Goal: Communication & Community: Answer question/provide support

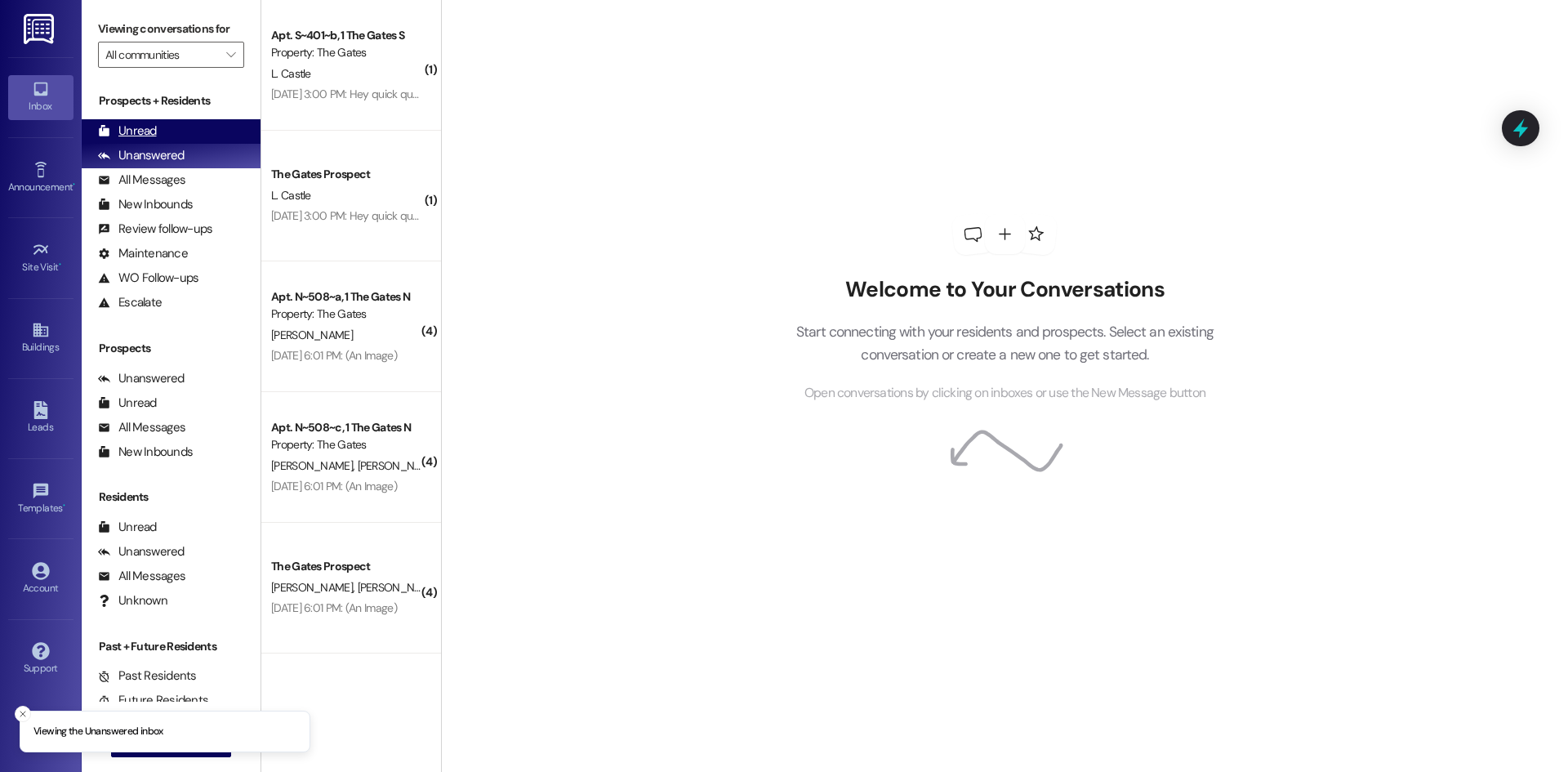
click at [125, 127] on div "Unread" at bounding box center [127, 131] width 59 height 17
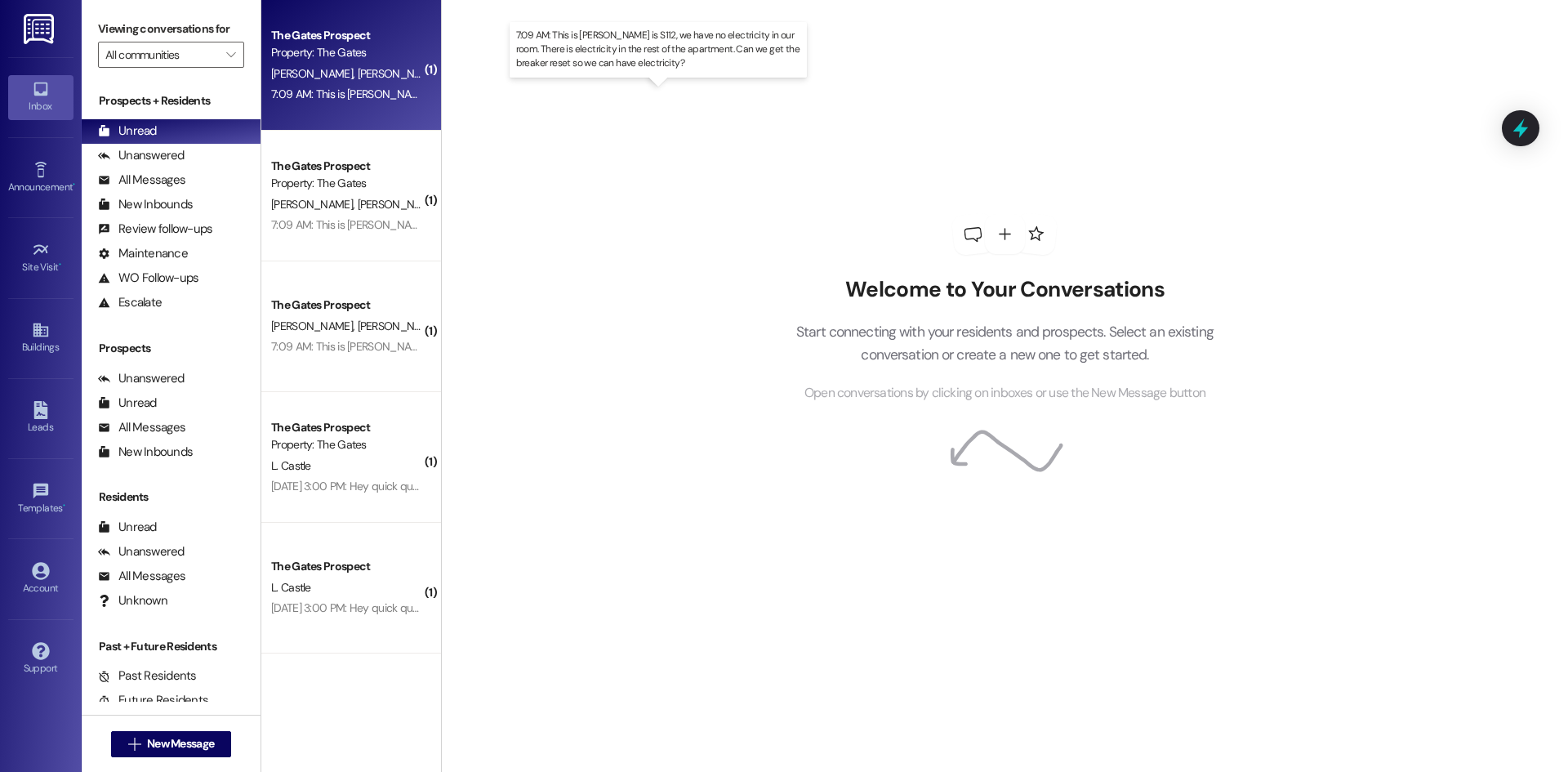
click at [300, 89] on div "7:09 AM: This is [PERSON_NAME] is S112, we have no electricity in our room. The…" at bounding box center [695, 94] width 848 height 15
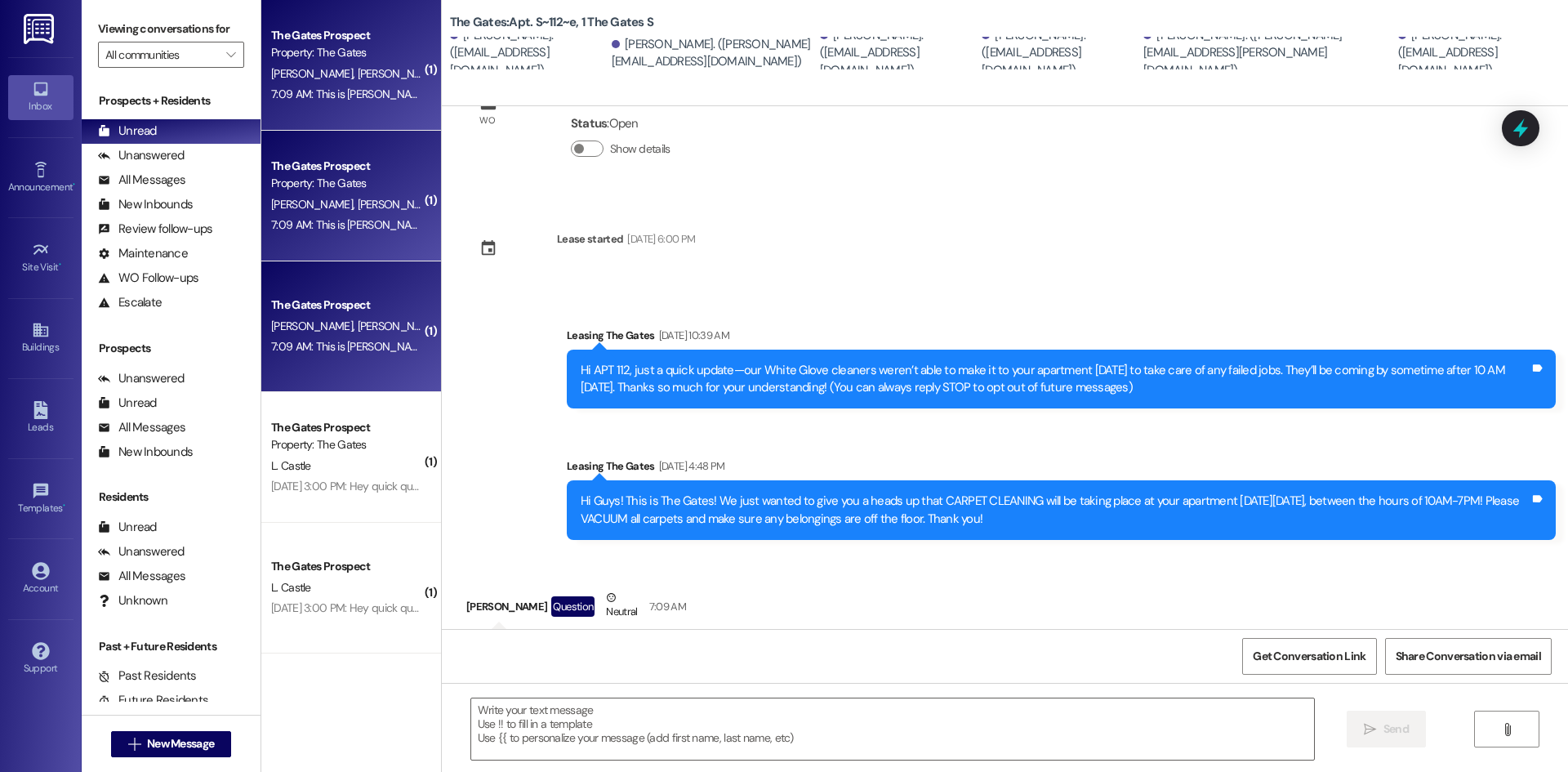
scroll to position [158, 0]
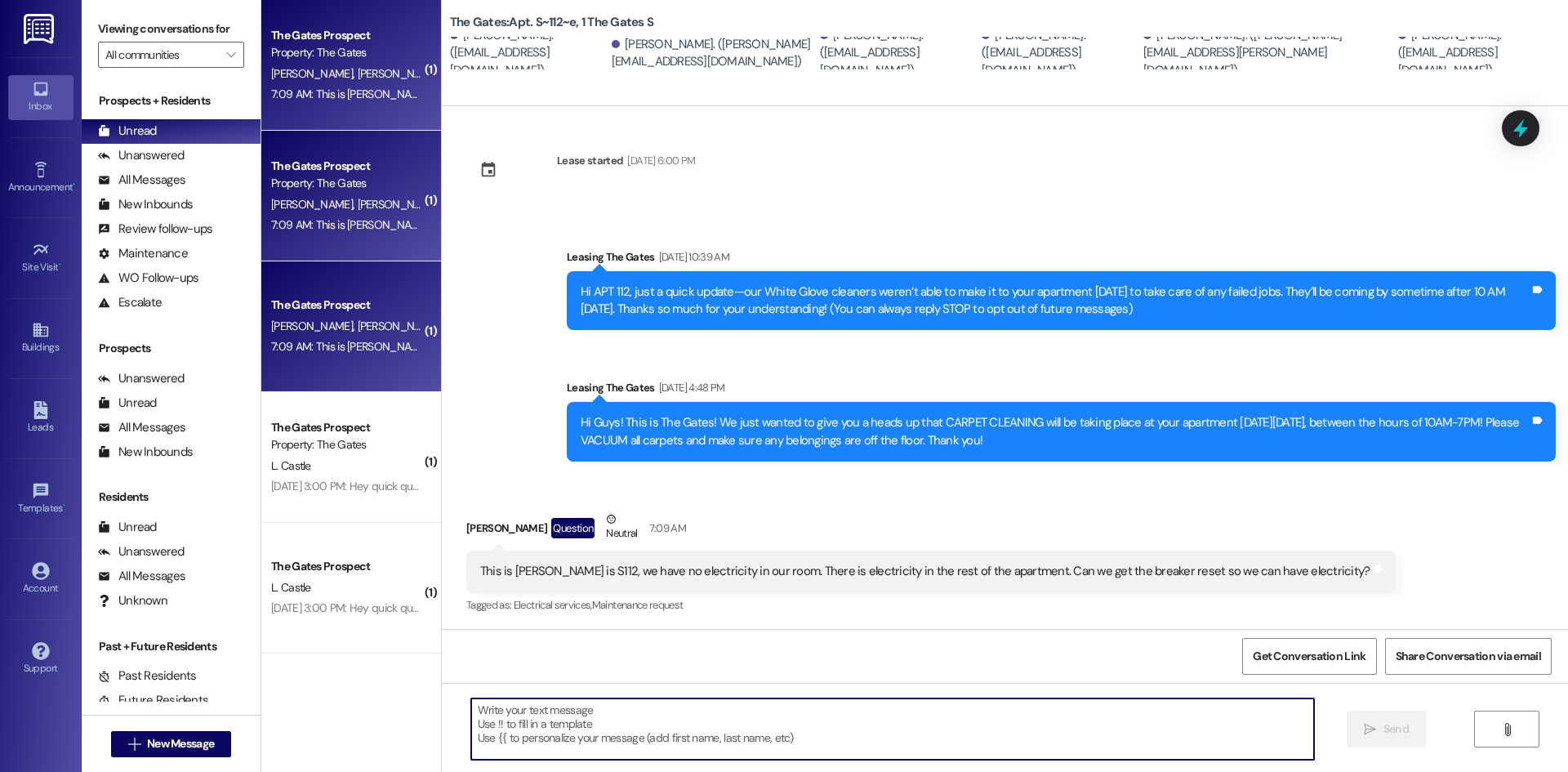
click at [586, 720] on textarea at bounding box center [892, 728] width 843 height 61
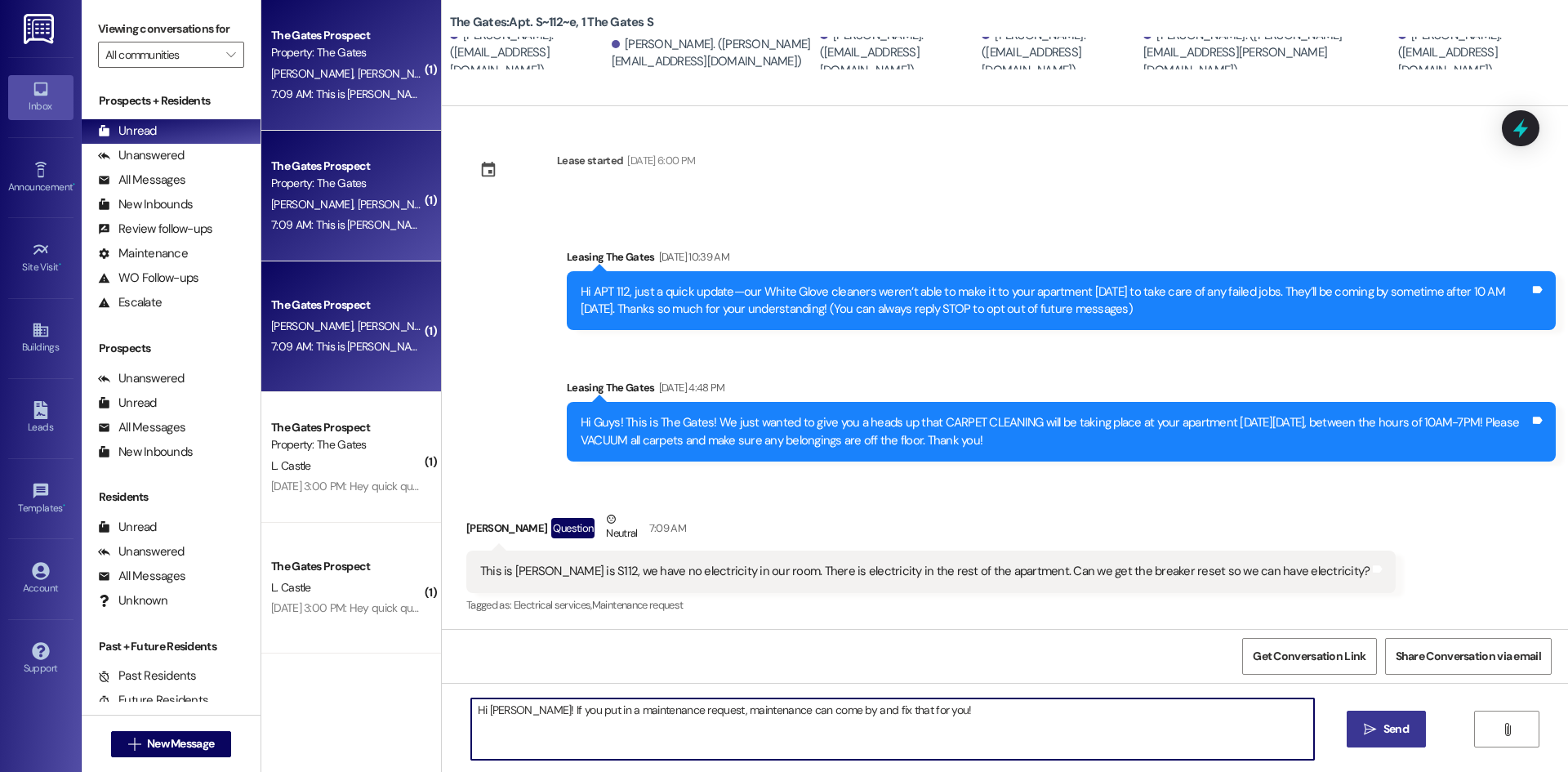
type textarea "Hi [PERSON_NAME]! If you put in a maintenance request, maintenance can come by …"
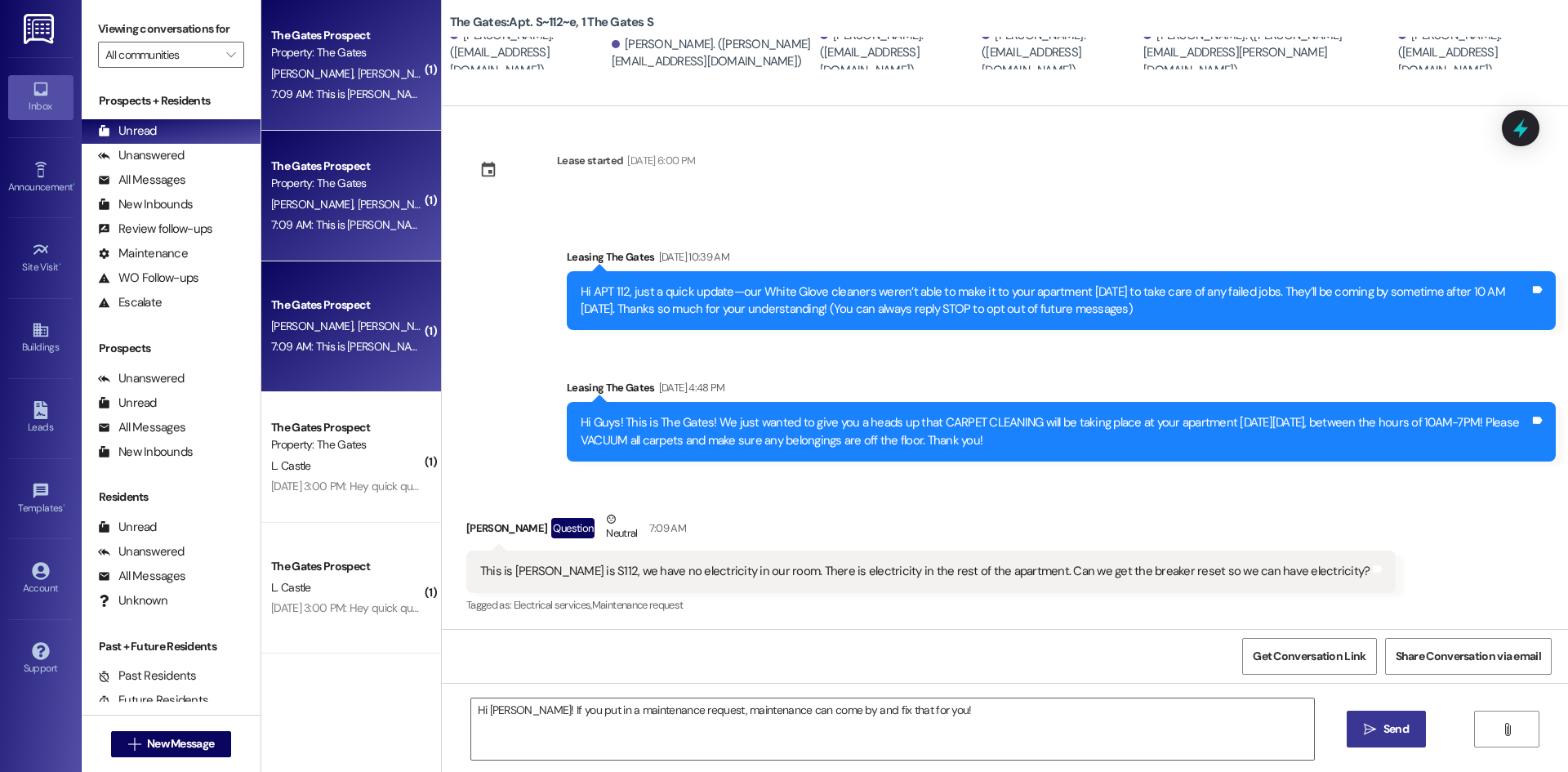
click at [1389, 727] on span "Send" at bounding box center [1396, 728] width 26 height 17
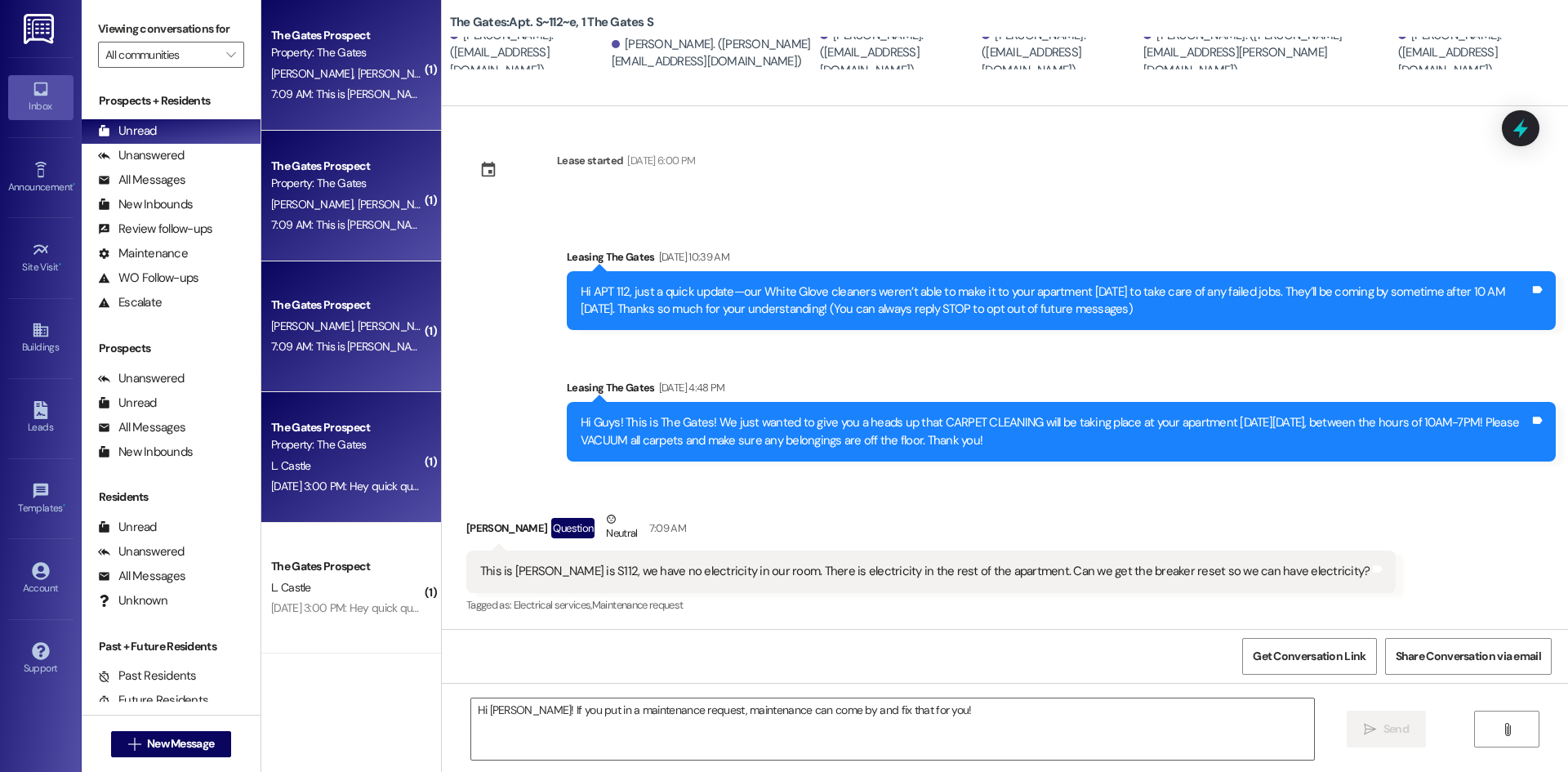
click at [371, 415] on div "The Gates Prospect Property: The Gates L. Castle [DATE] 3:00 PM: Hey quick ques…" at bounding box center [351, 457] width 180 height 131
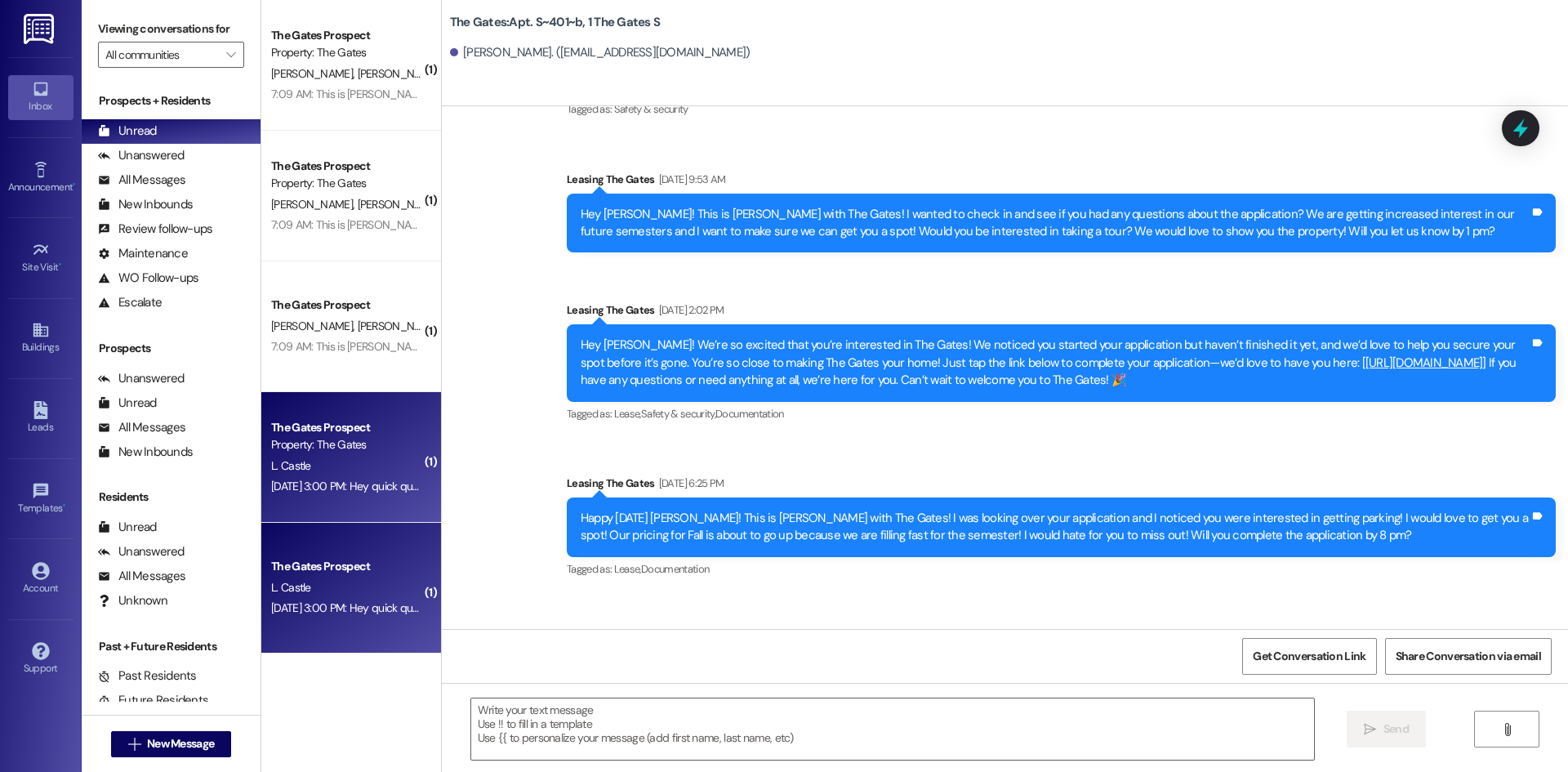
scroll to position [10927, 0]
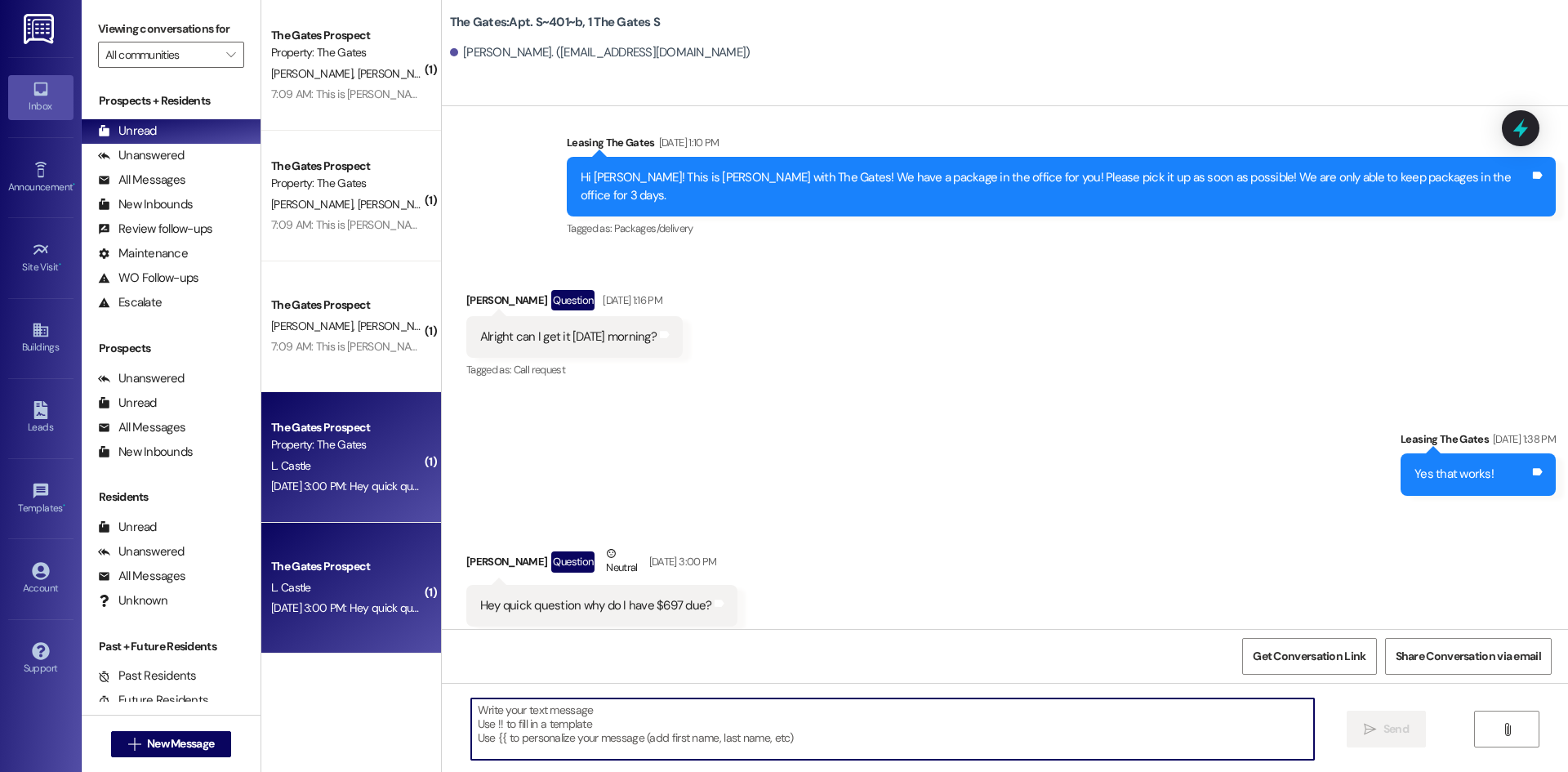
click at [588, 720] on textarea at bounding box center [892, 728] width 843 height 61
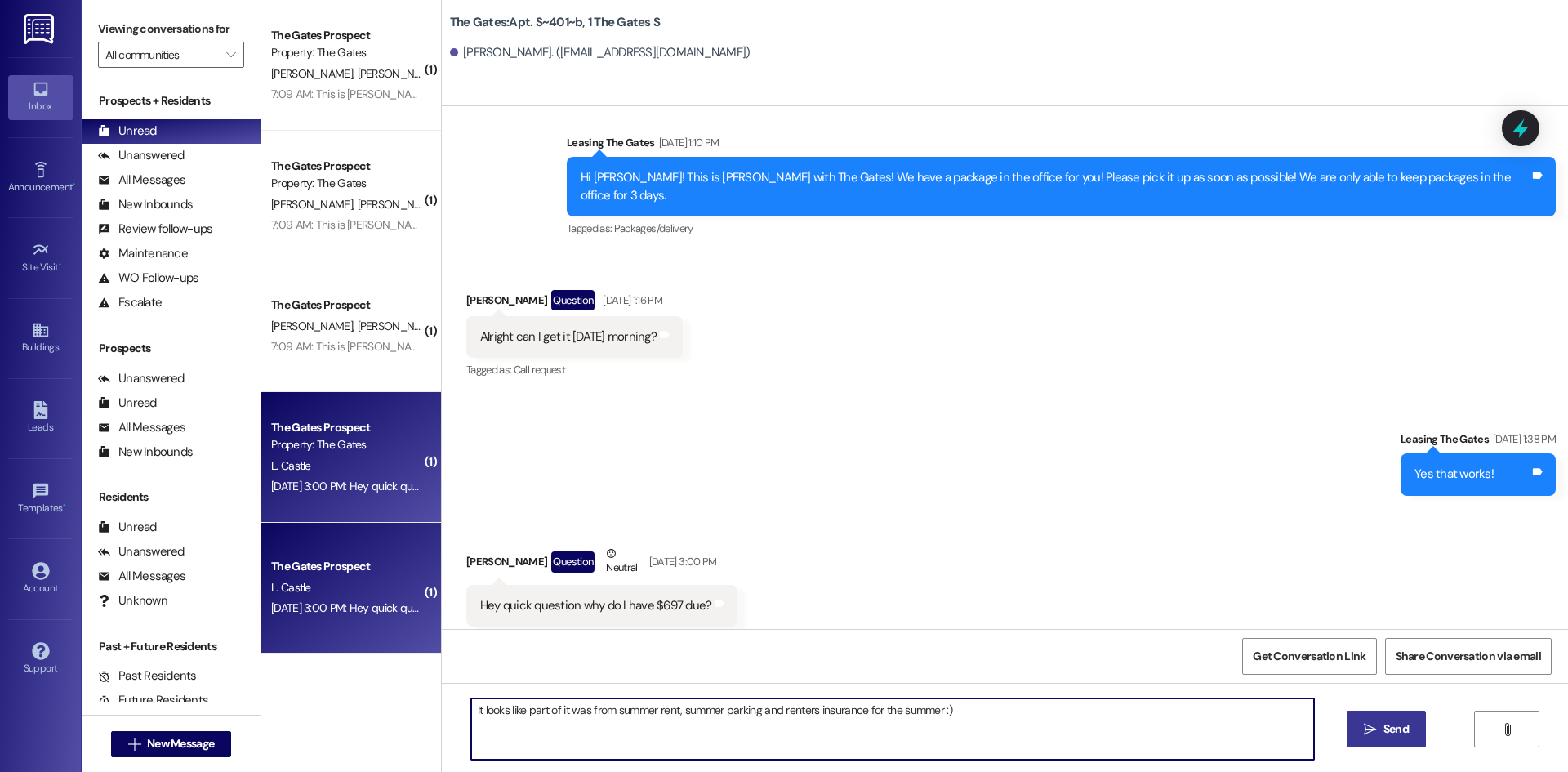
type textarea "It looks like part of it was from summer rent, summer parking and renters insur…"
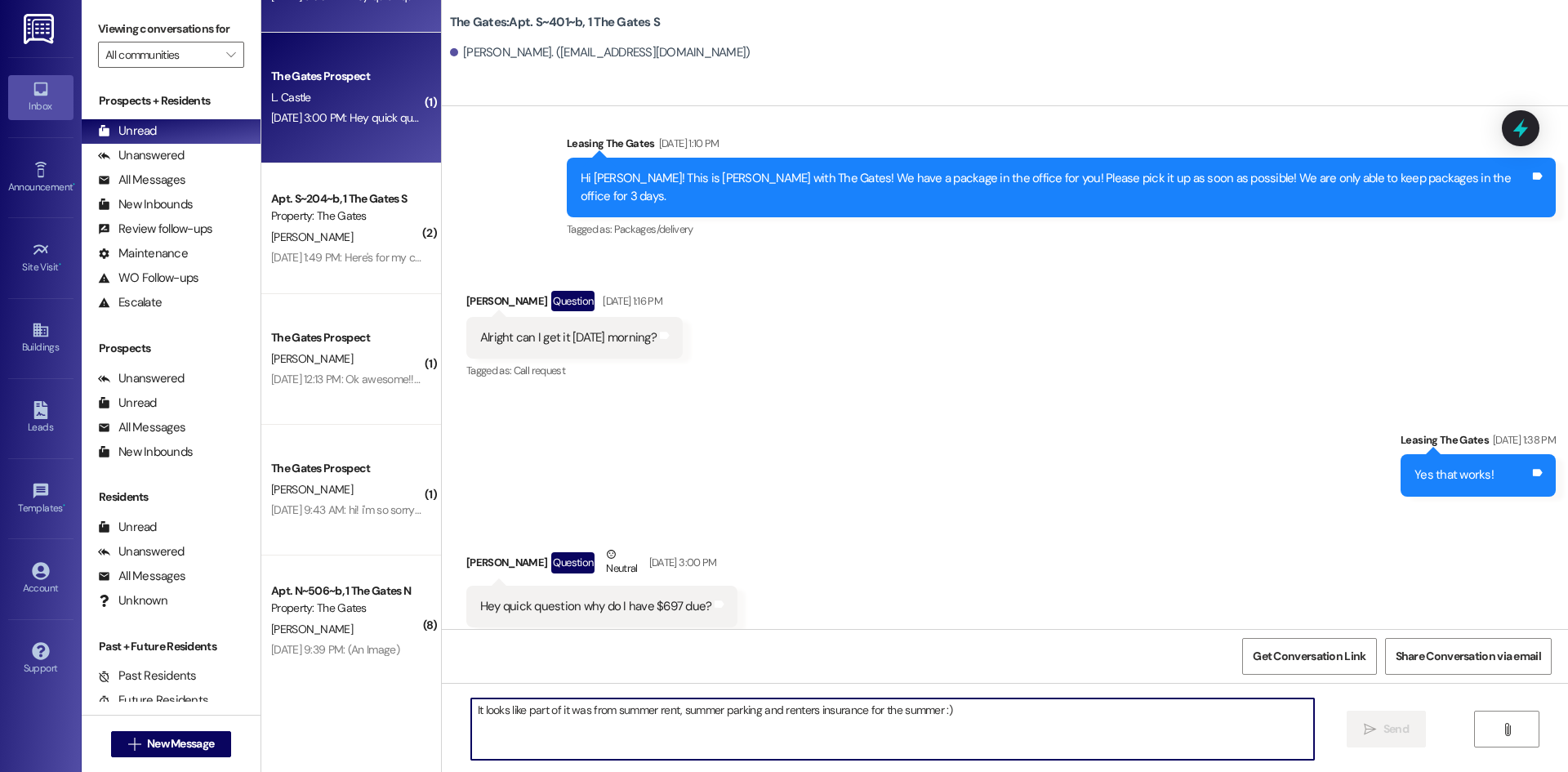
scroll to position [571, 0]
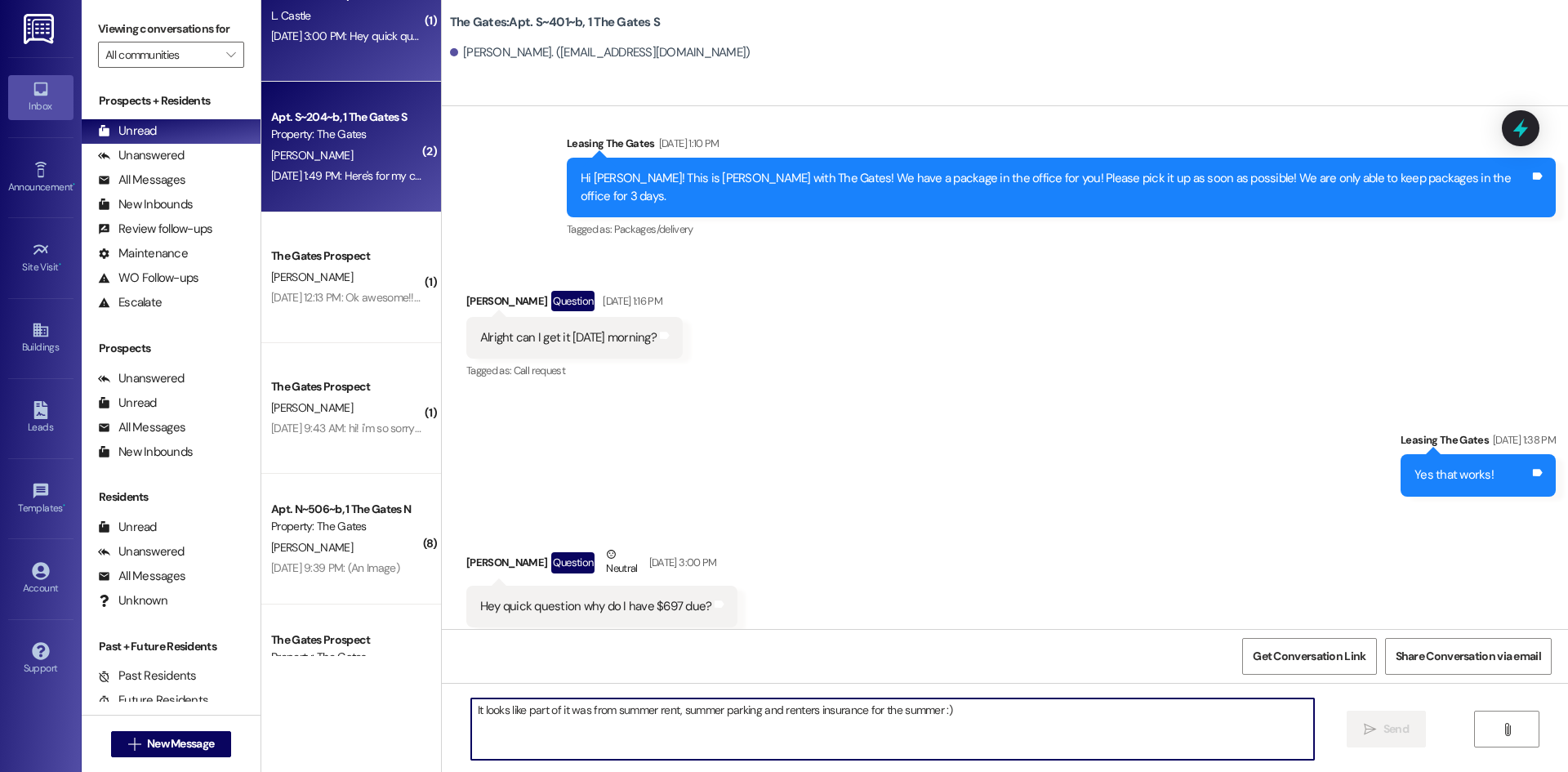
click at [316, 176] on div "[DATE] 1:49 PM: Here's for my cleaning check. Thanks! [DATE] 1:49 PM: Here's fo…" at bounding box center [397, 176] width 251 height 15
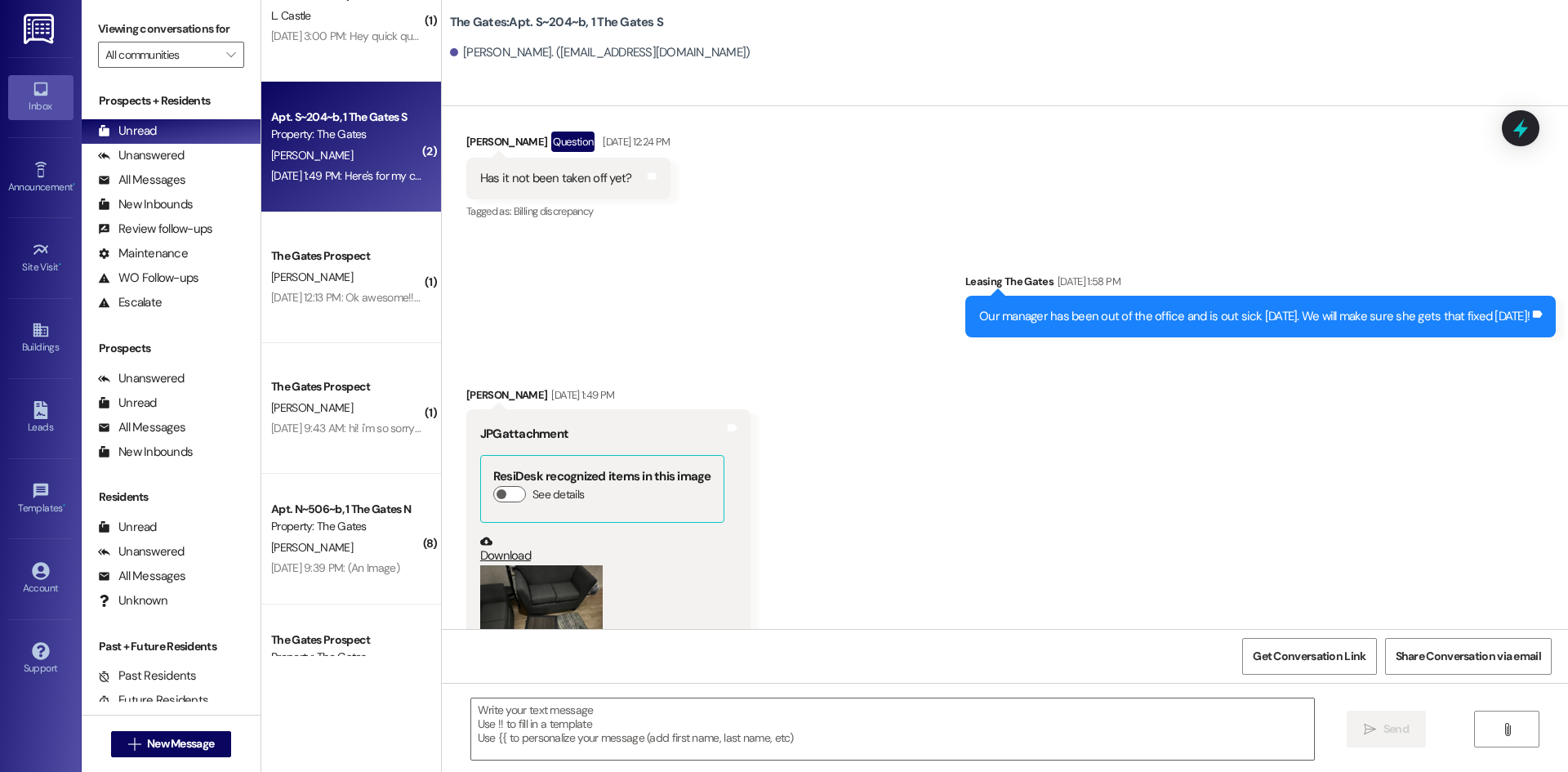
scroll to position [10158, 0]
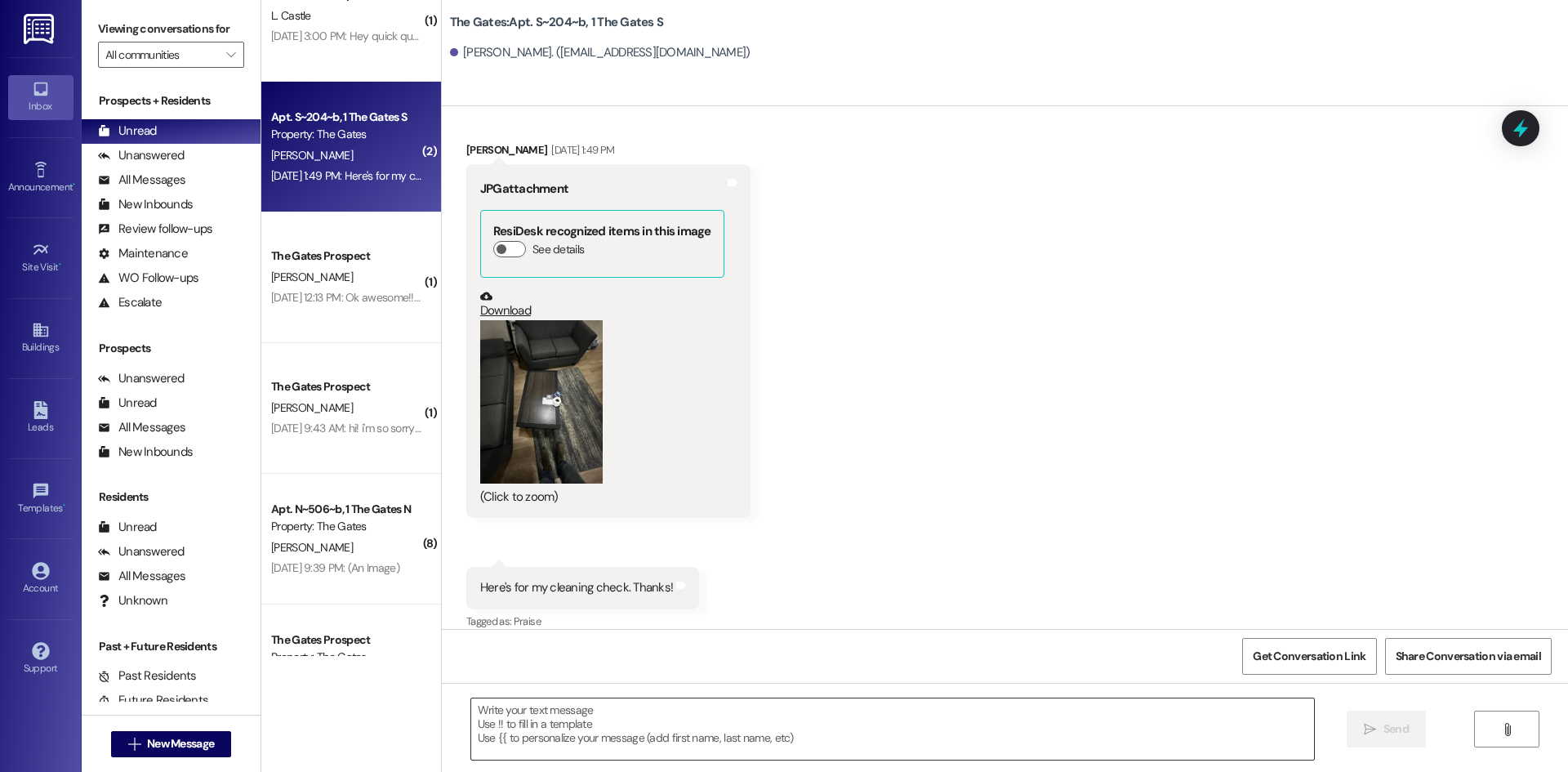
click at [625, 720] on textarea at bounding box center [892, 728] width 843 height 61
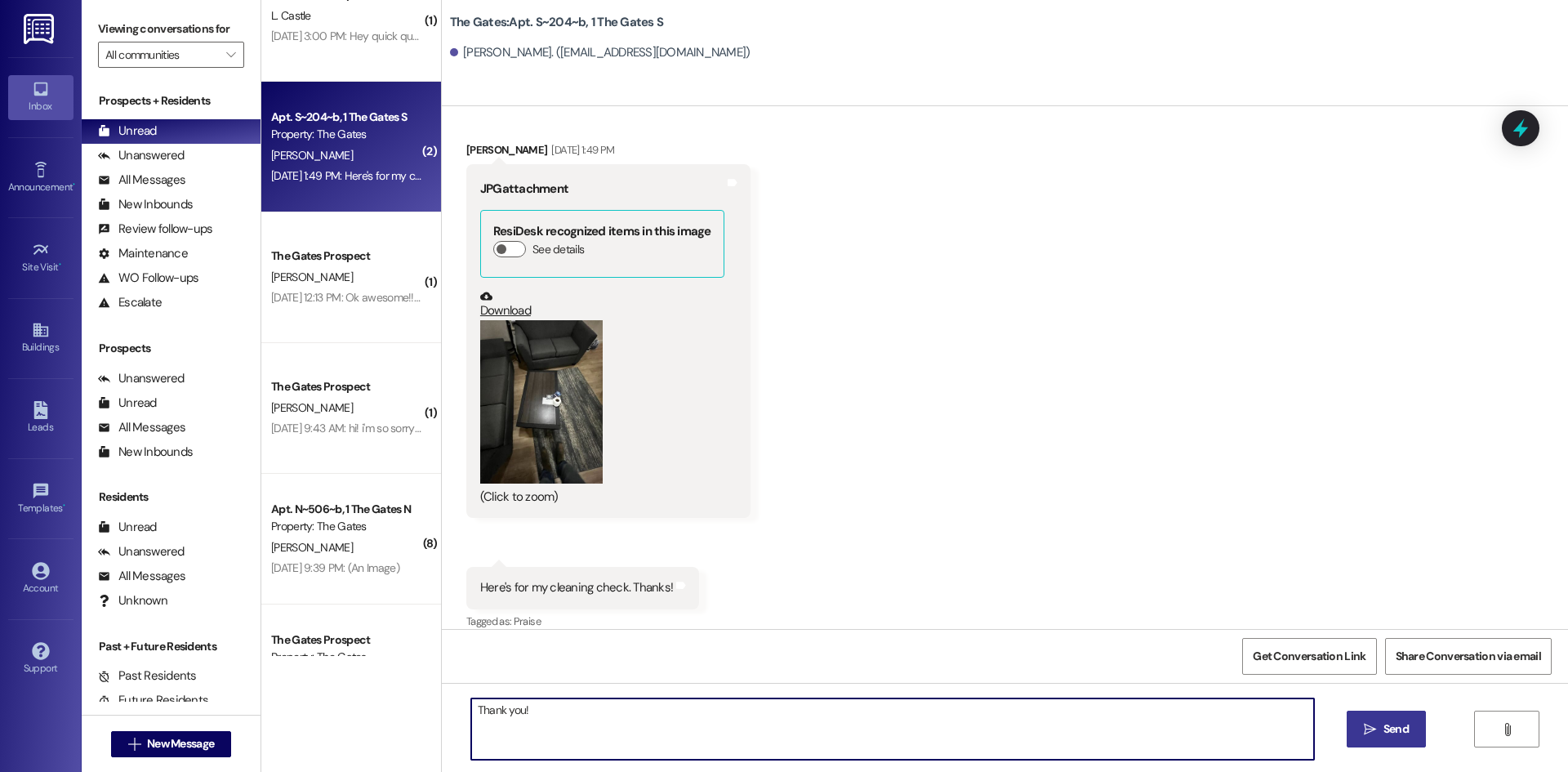
type textarea "Thank you!"
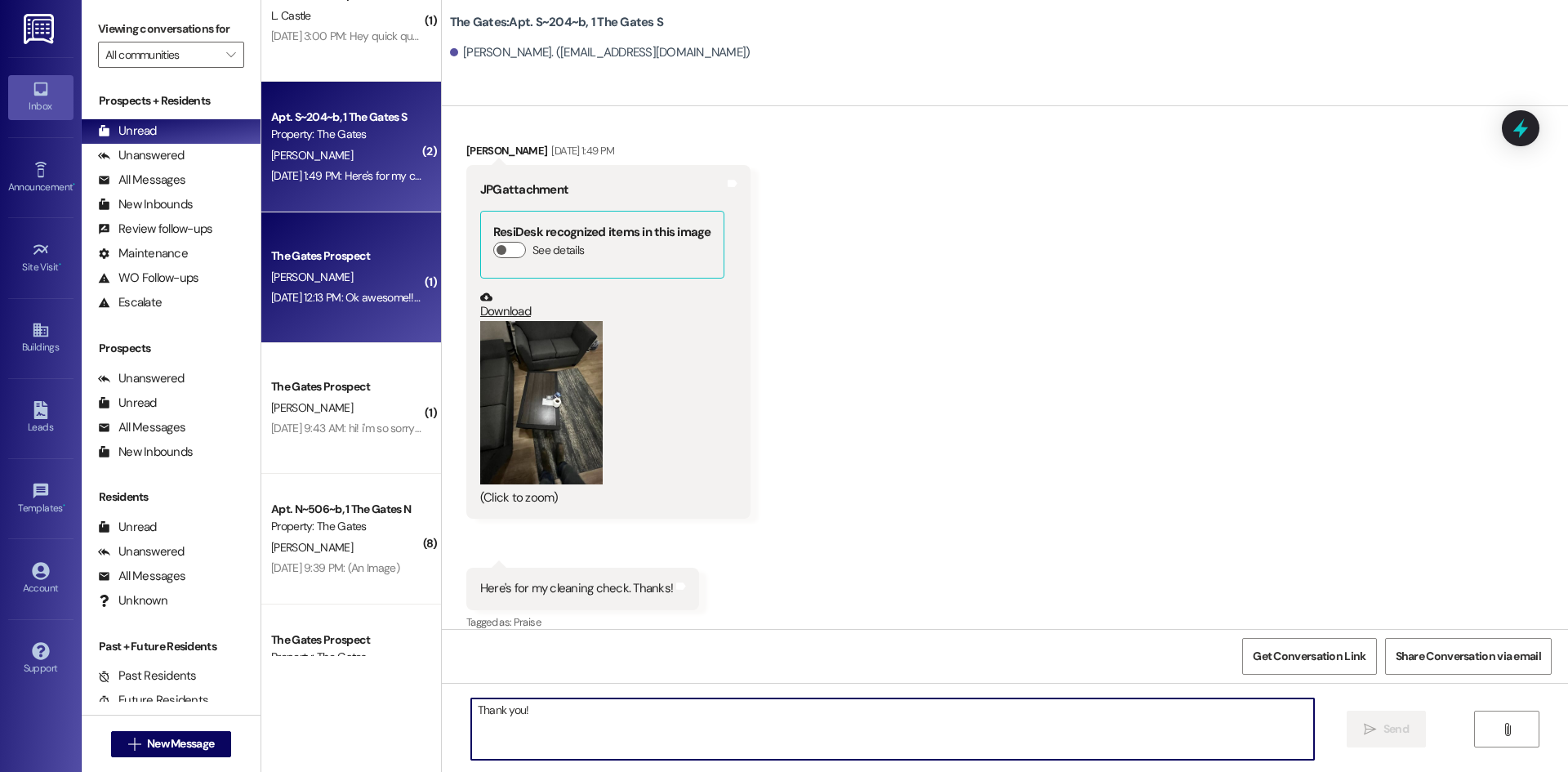
click at [394, 267] on div "[PERSON_NAME]" at bounding box center [346, 277] width 155 height 20
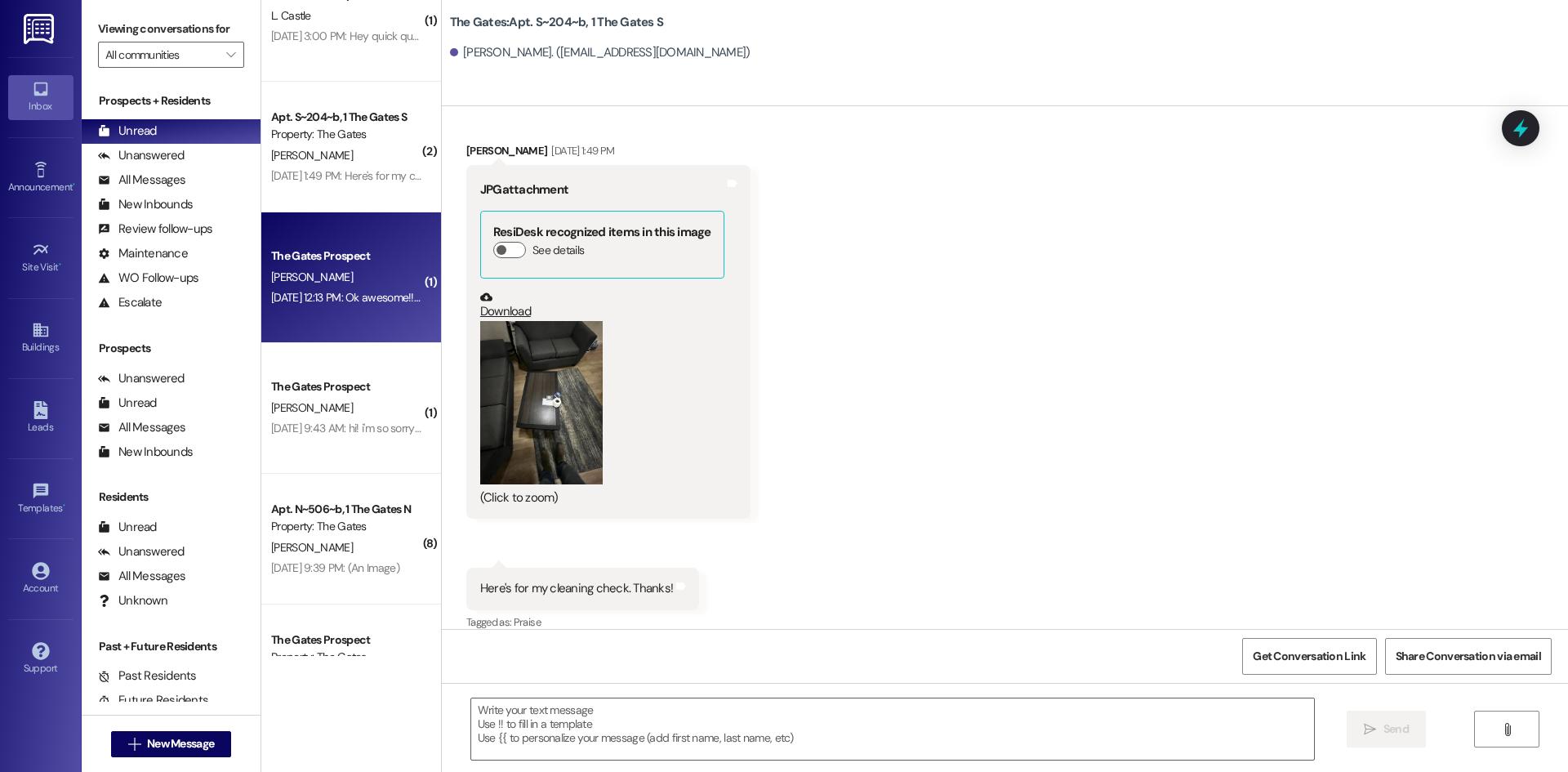
scroll to position [1396, 0]
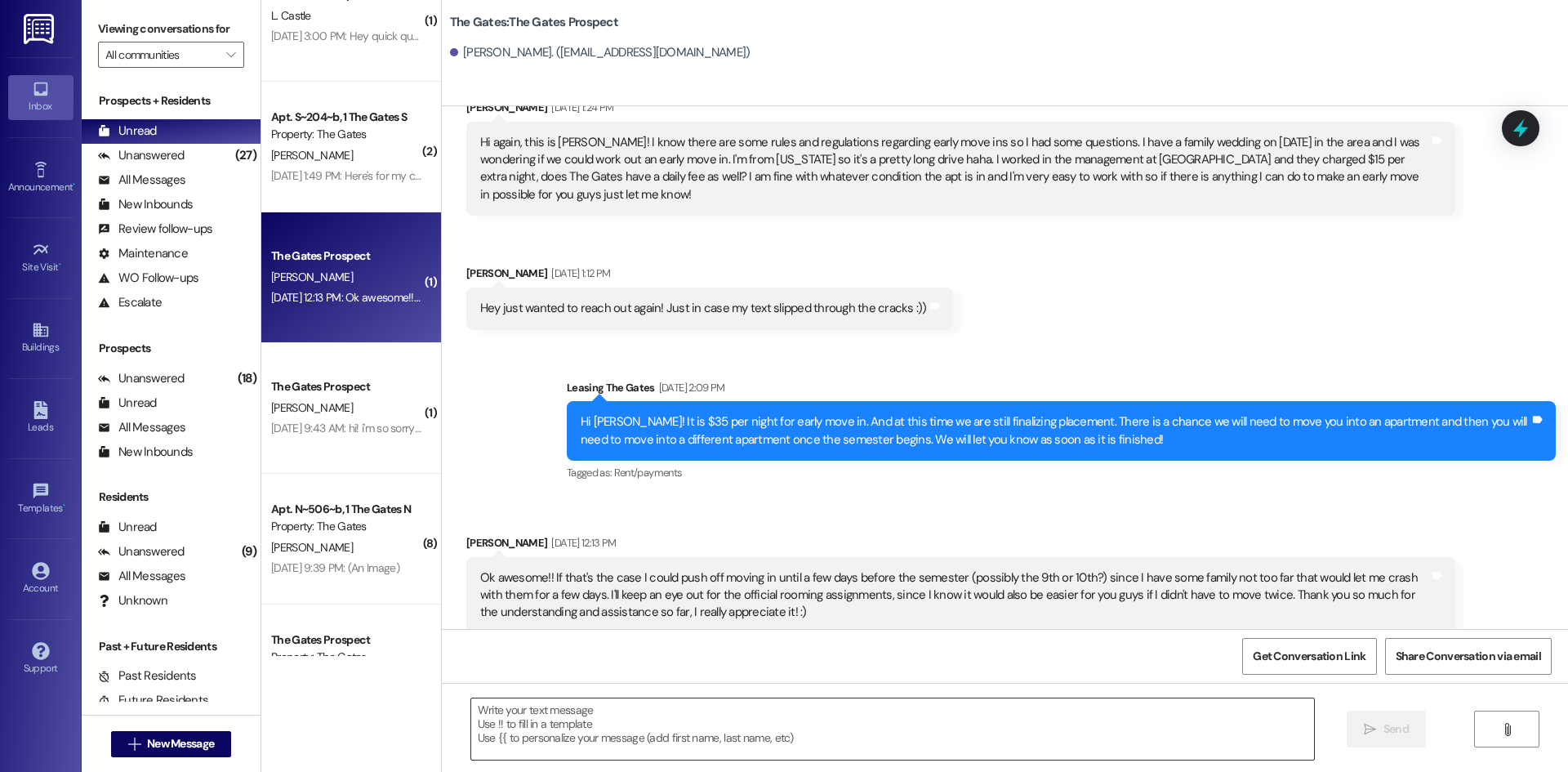
click at [519, 717] on textarea at bounding box center [892, 728] width 843 height 61
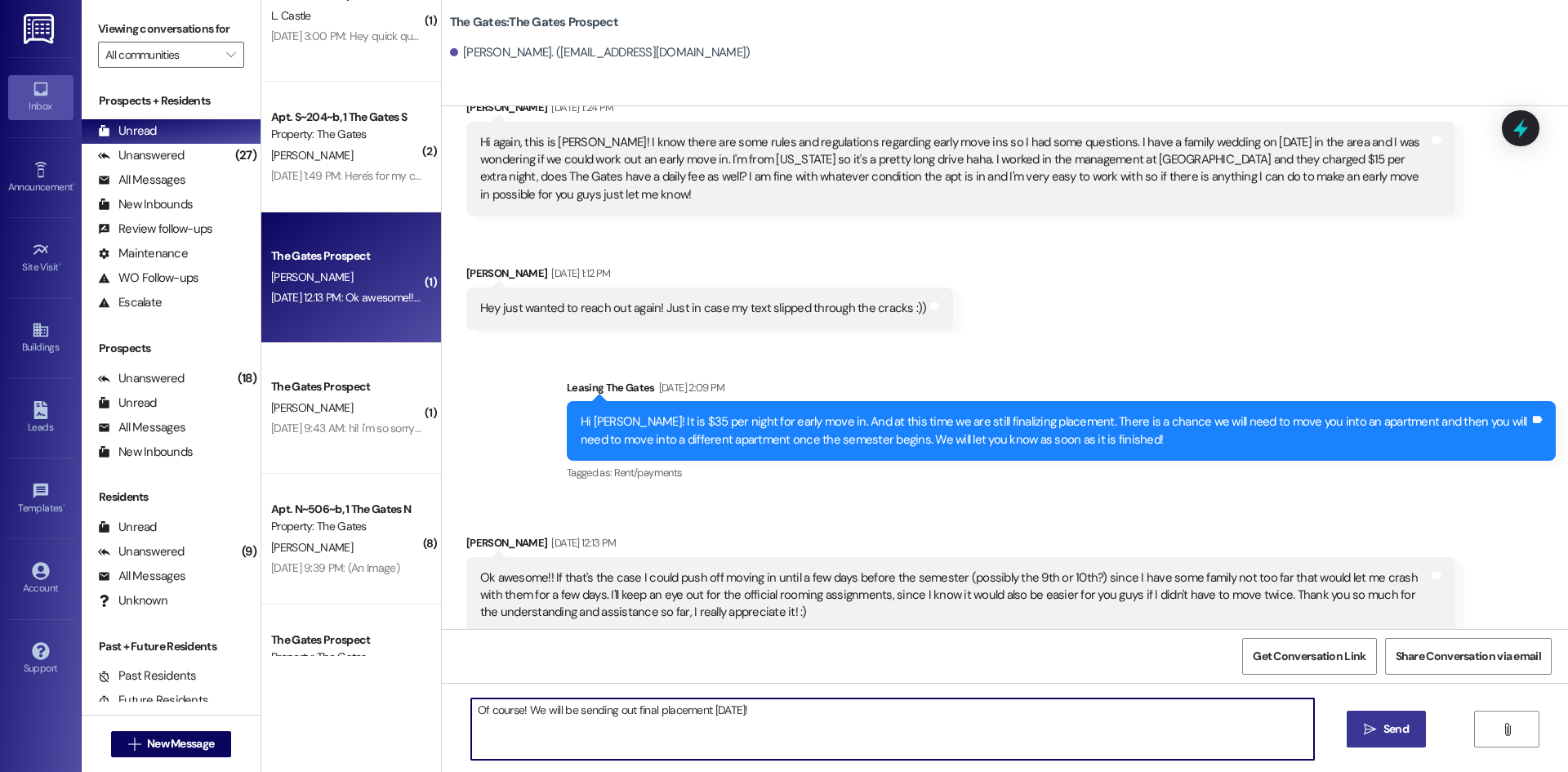
type textarea "Of course! We will be sending out final placement [DATE]!"
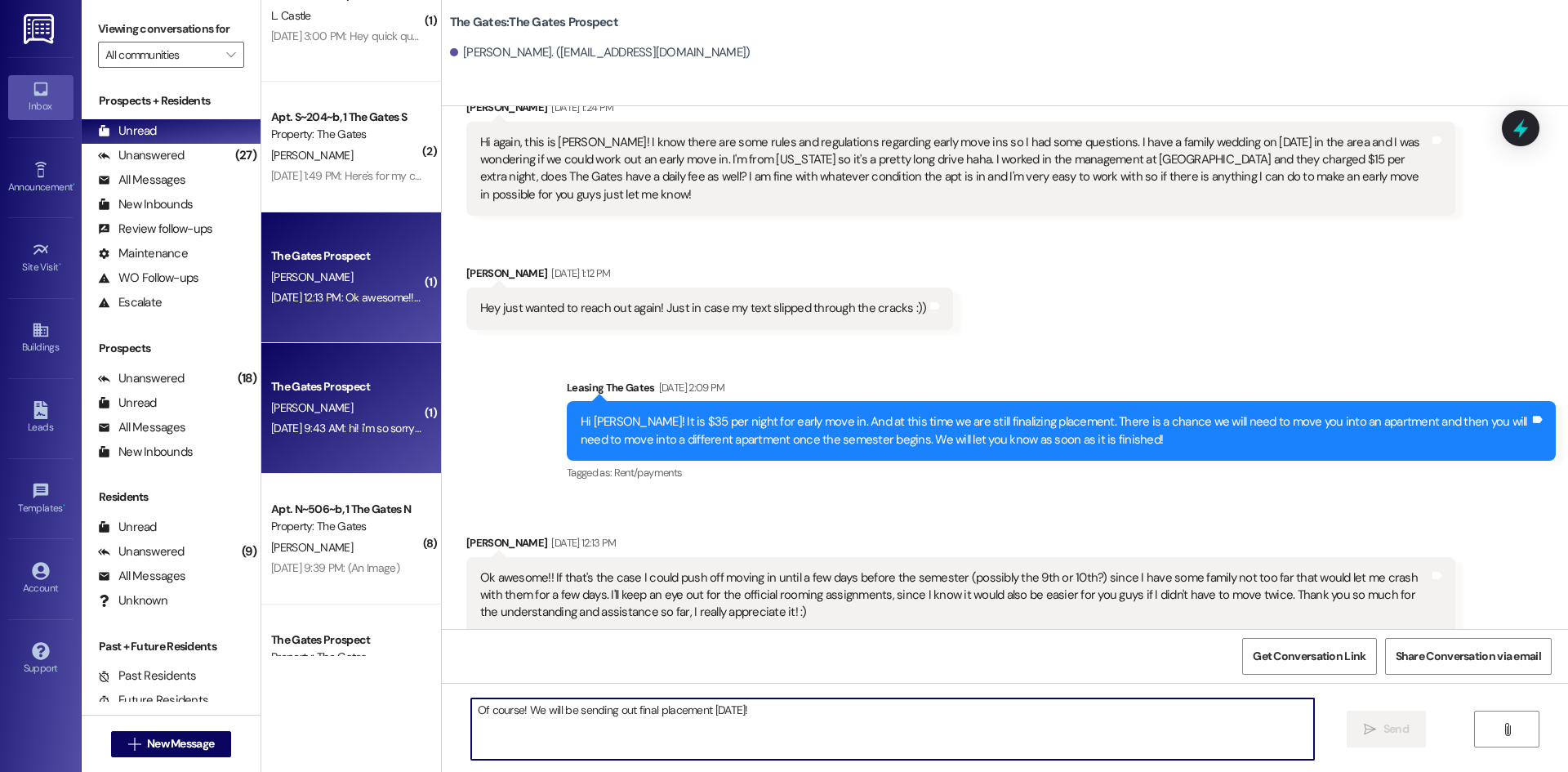
click at [323, 438] on div "[DATE] 9:43 AM: hi! i'm so sorry i just got surgery so i didn't even see this! …" at bounding box center [346, 428] width 155 height 20
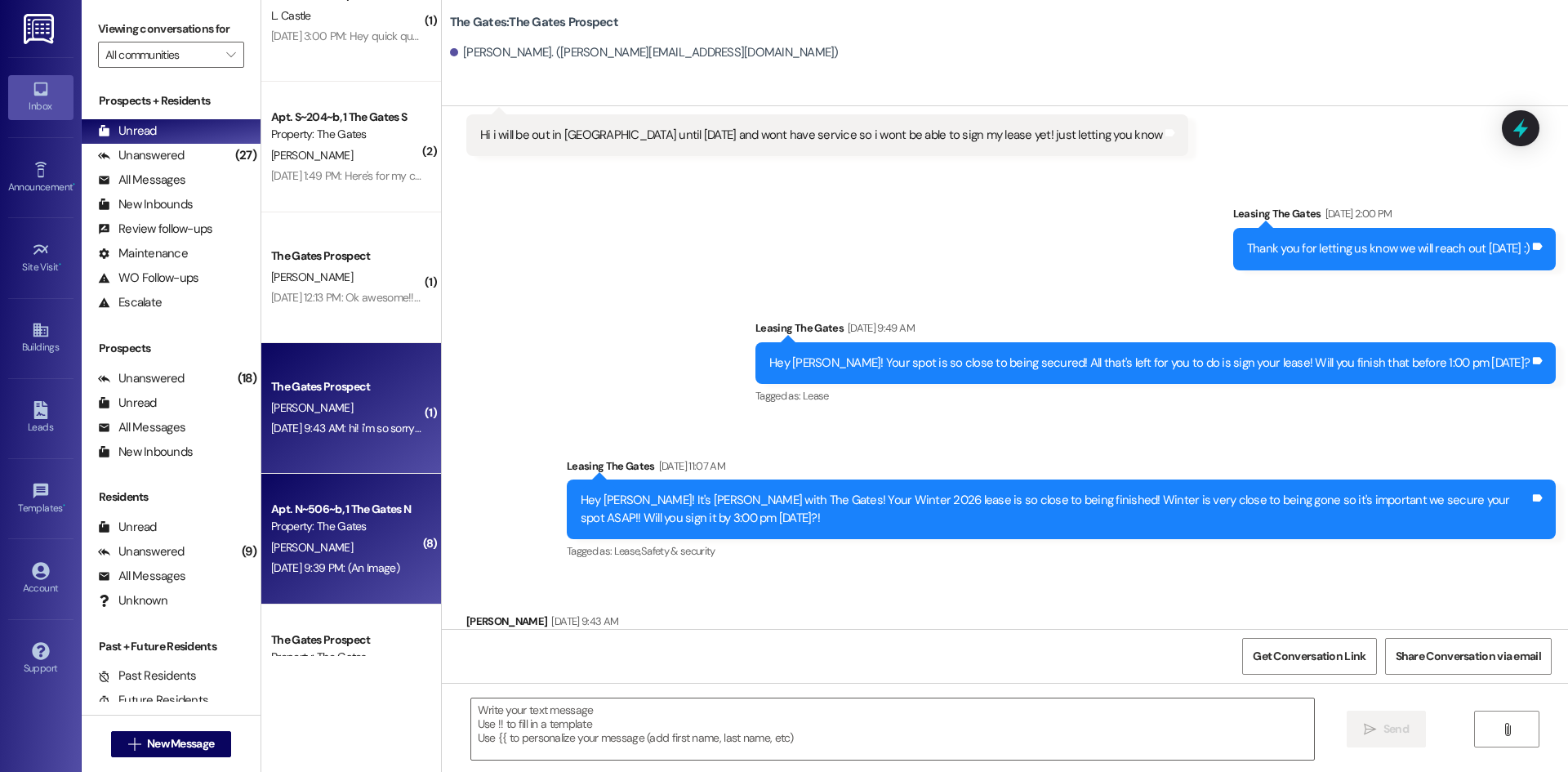
scroll to position [2330, 0]
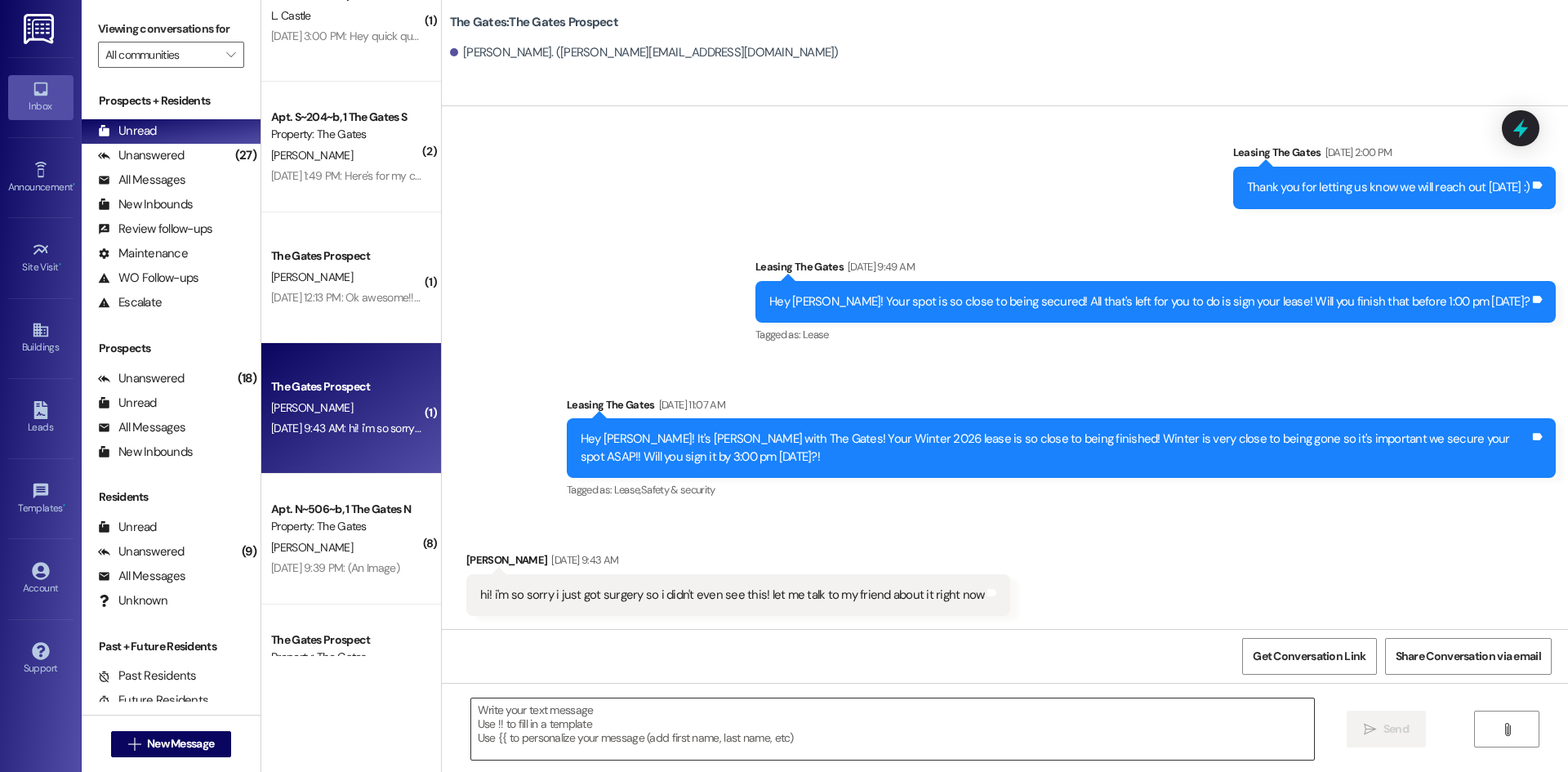
click at [643, 717] on textarea at bounding box center [892, 728] width 843 height 61
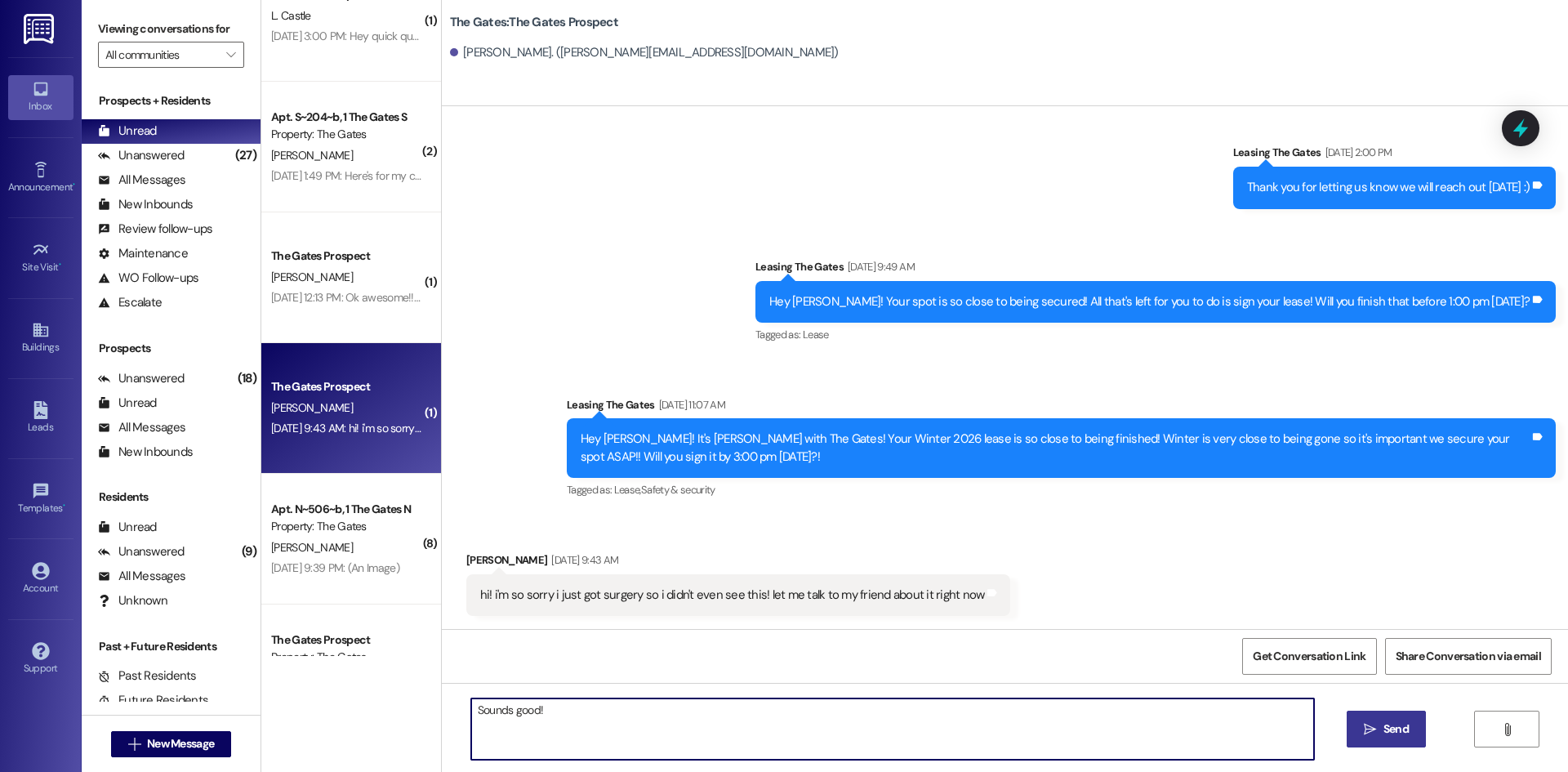
type textarea "Sounds good!"
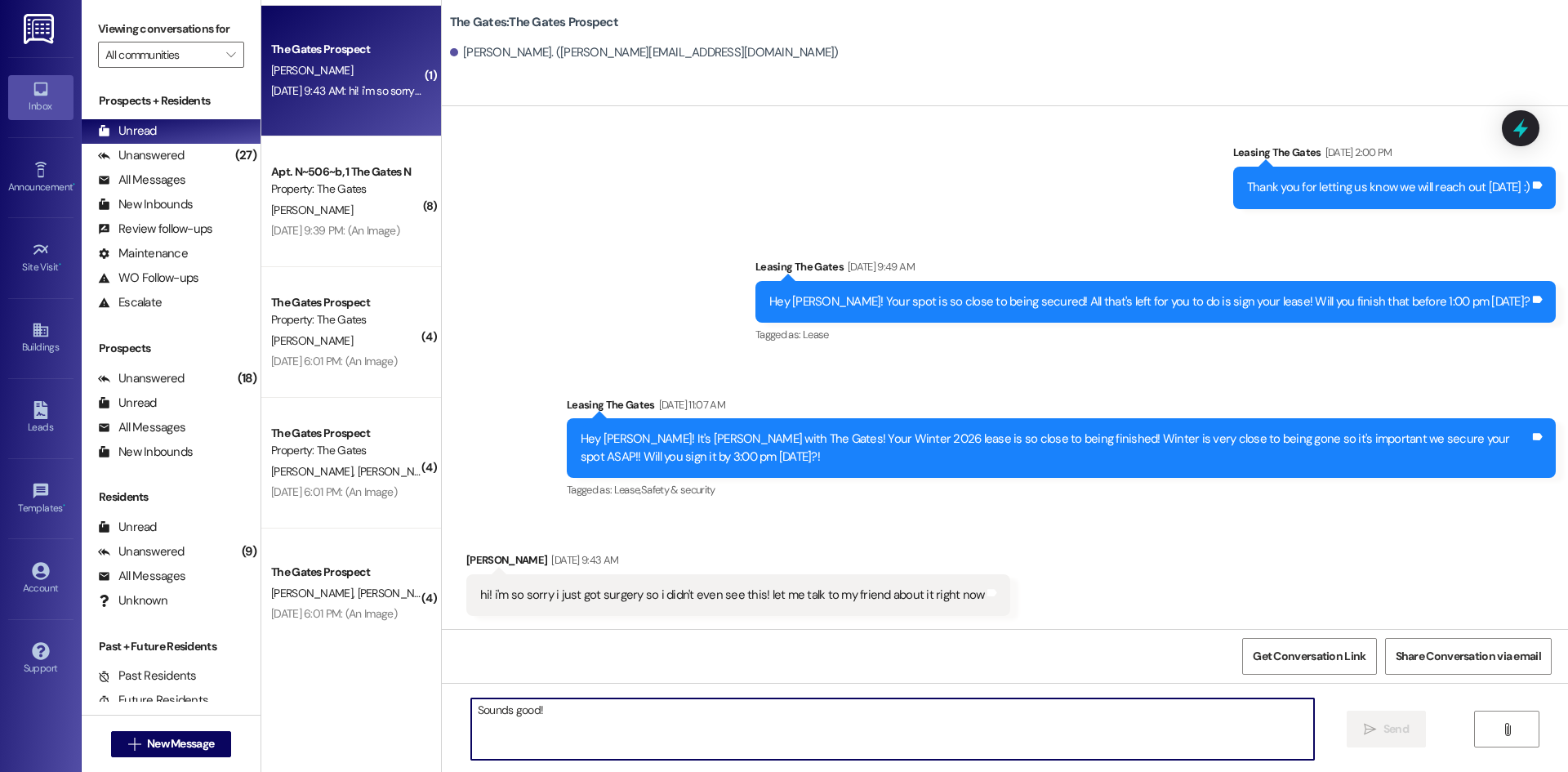
scroll to position [912, 0]
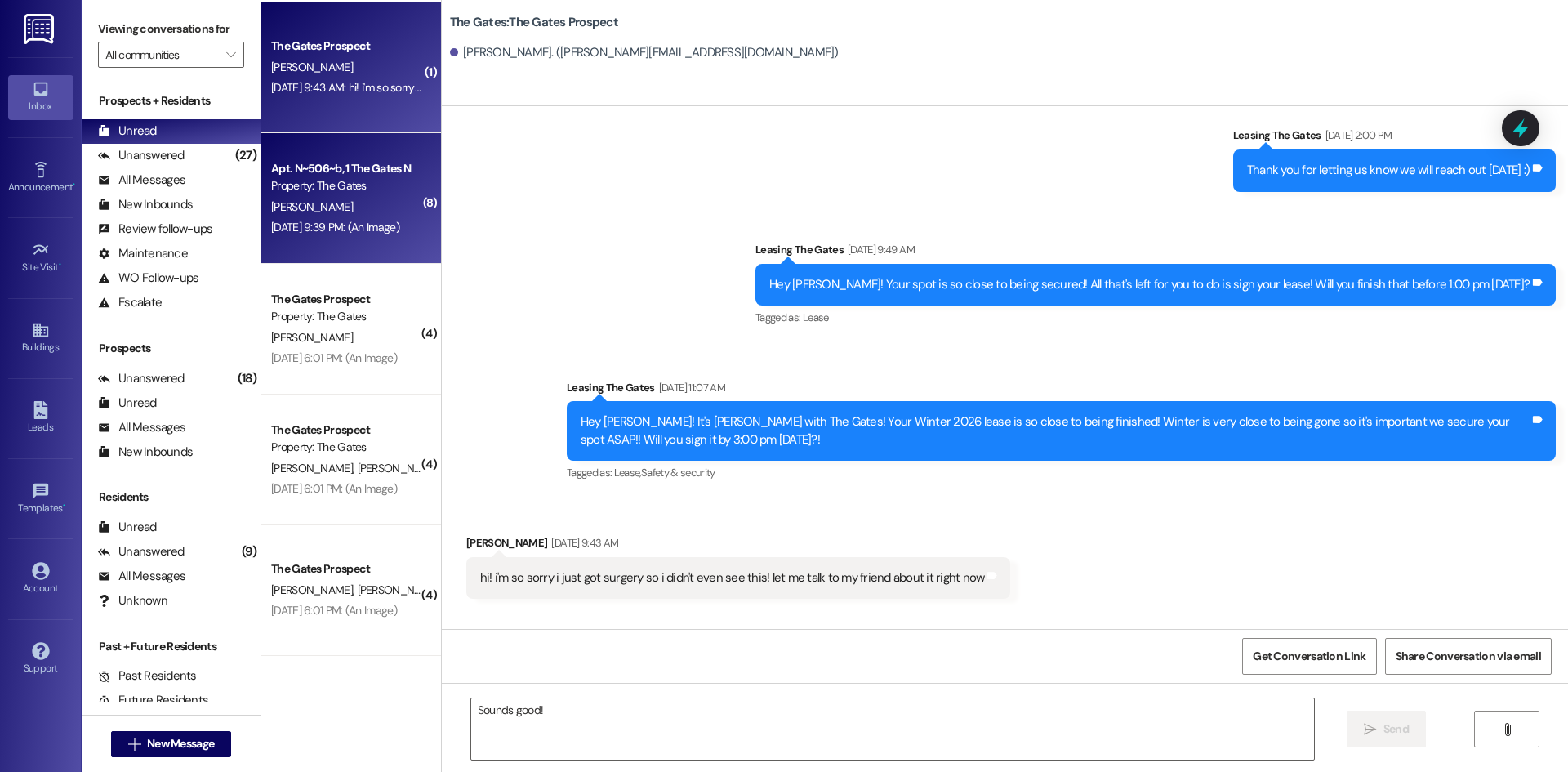
click at [343, 224] on div "[DATE] 9:39 PM: (An Image) [DATE] 9:39 PM: (An Image)" at bounding box center [335, 227] width 128 height 15
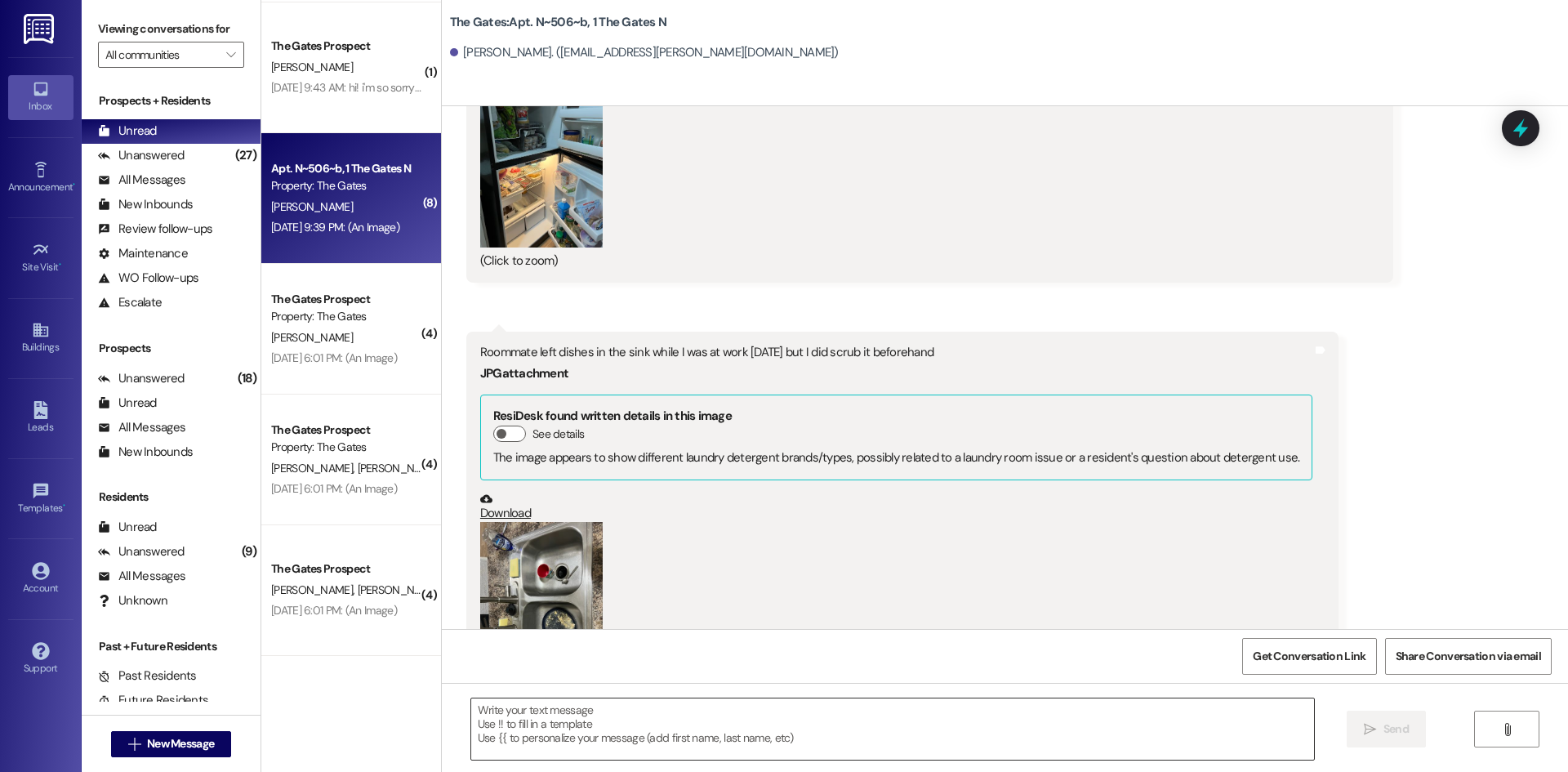
scroll to position [67053, 0]
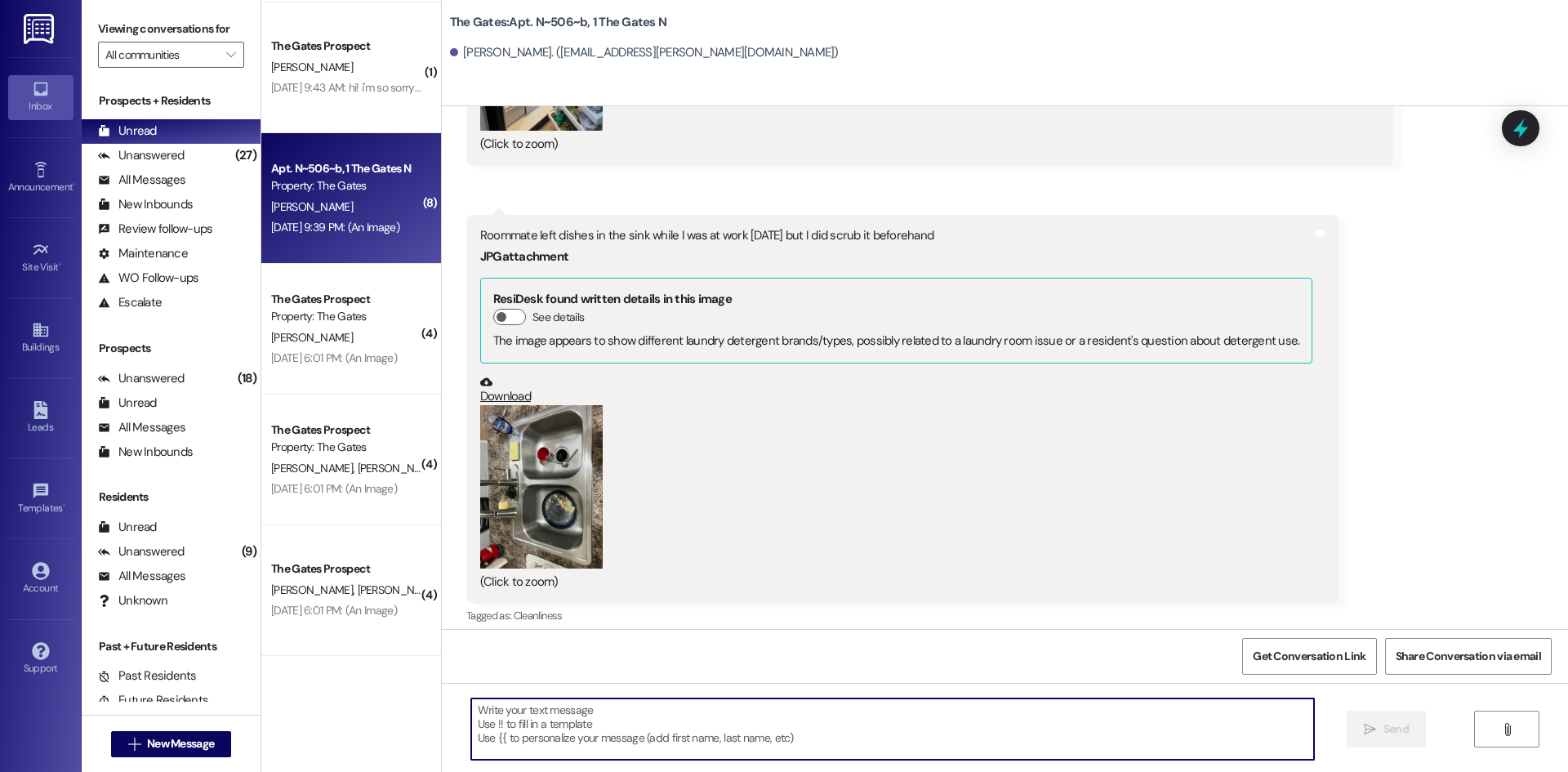
click at [511, 707] on textarea at bounding box center [892, 728] width 843 height 61
type textarea "Thank you!"
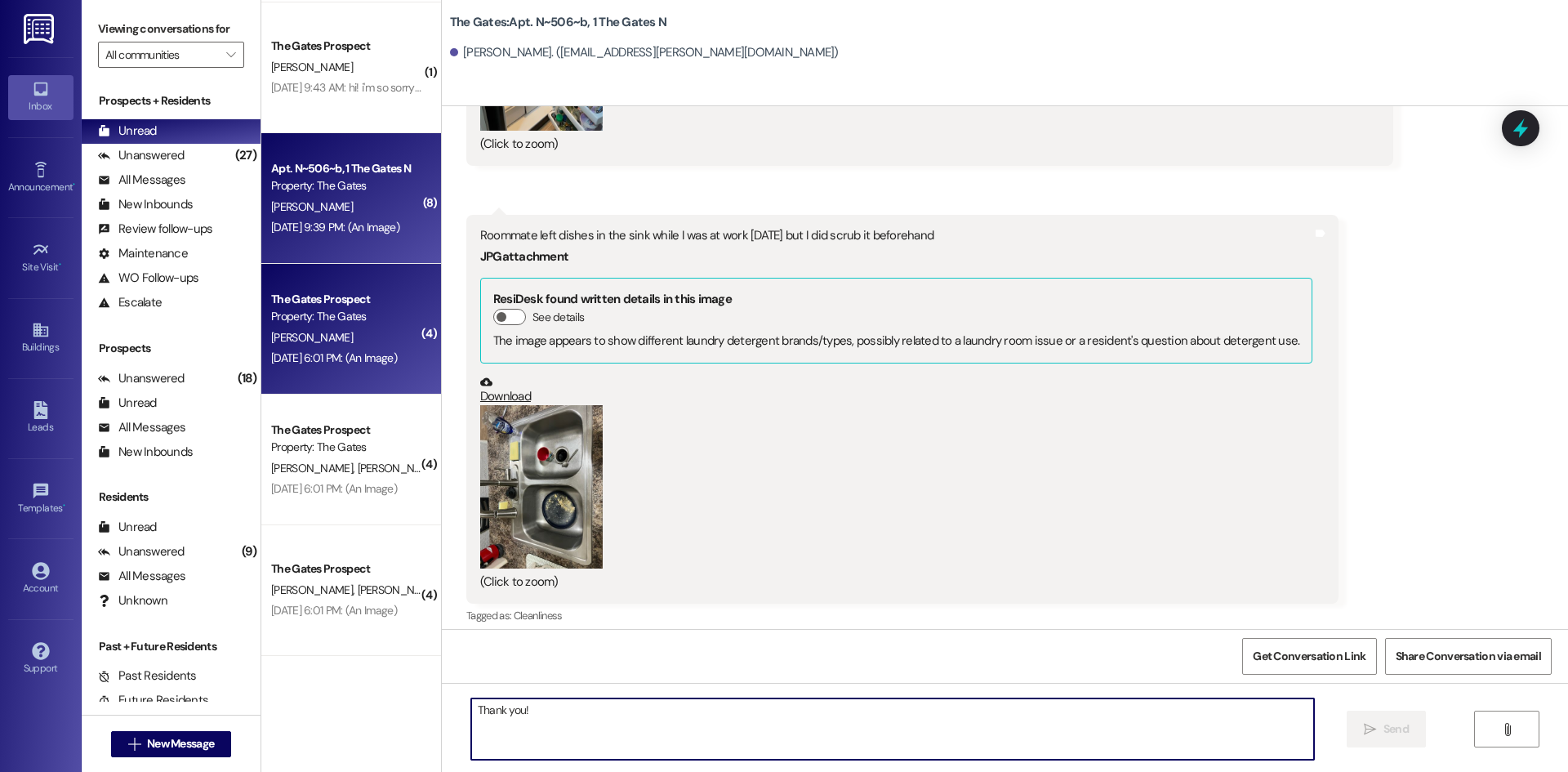
scroll to position [67135, 0]
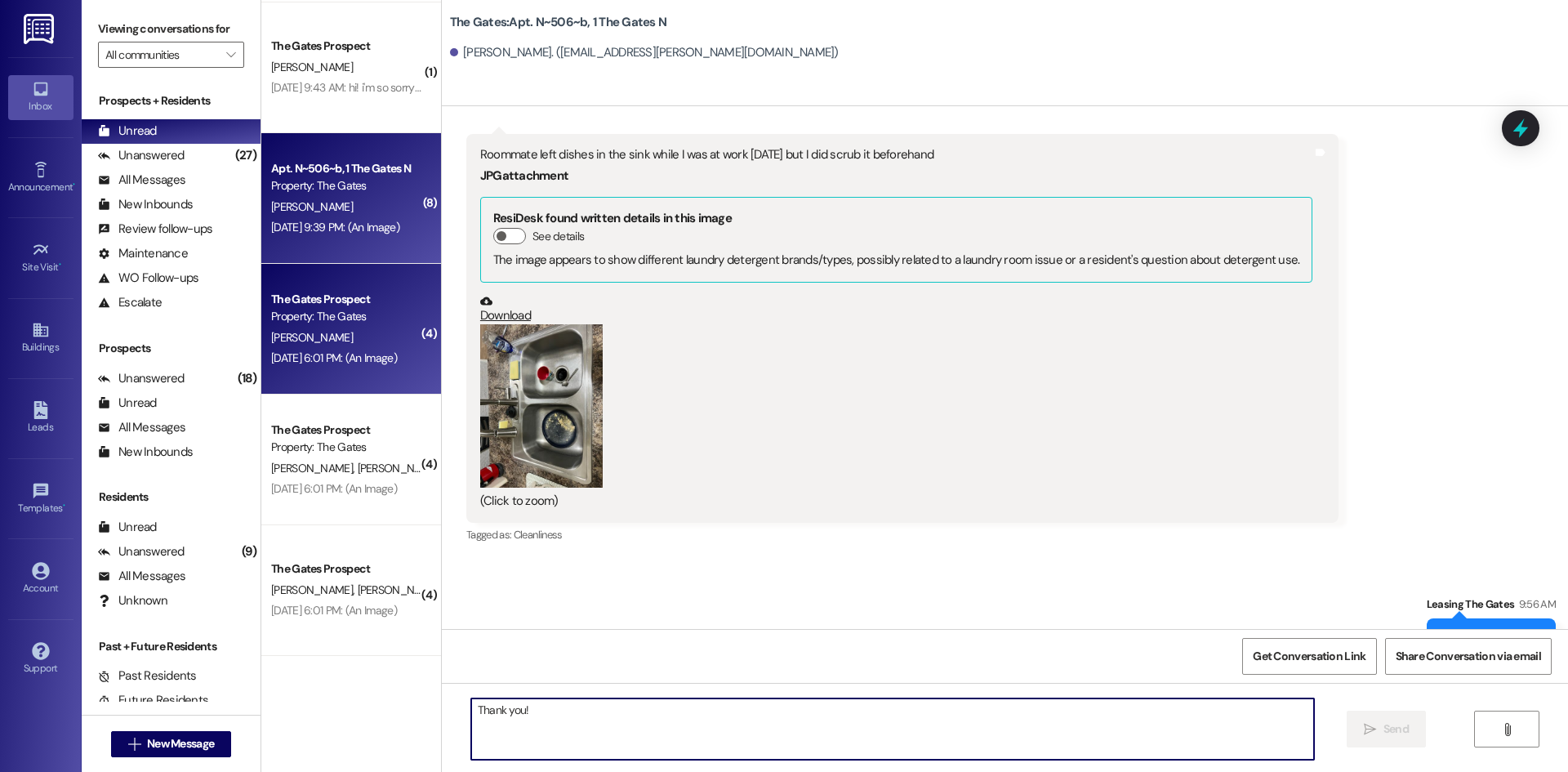
click at [342, 282] on div "The Gates Prospect Property: The Gates [PERSON_NAME] [DATE] 6:01 PM: (An Image)…" at bounding box center [351, 329] width 180 height 131
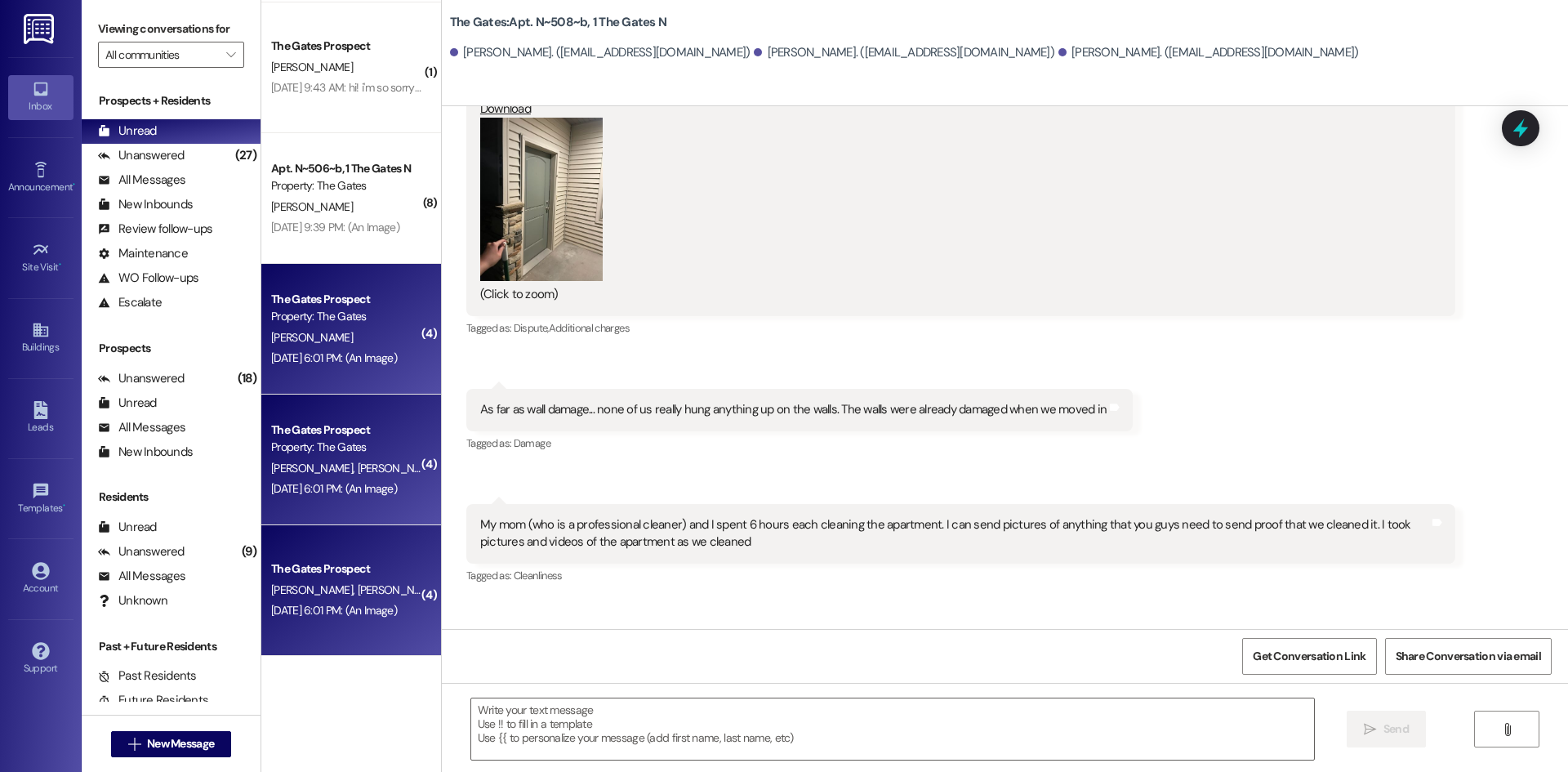
scroll to position [2909, 0]
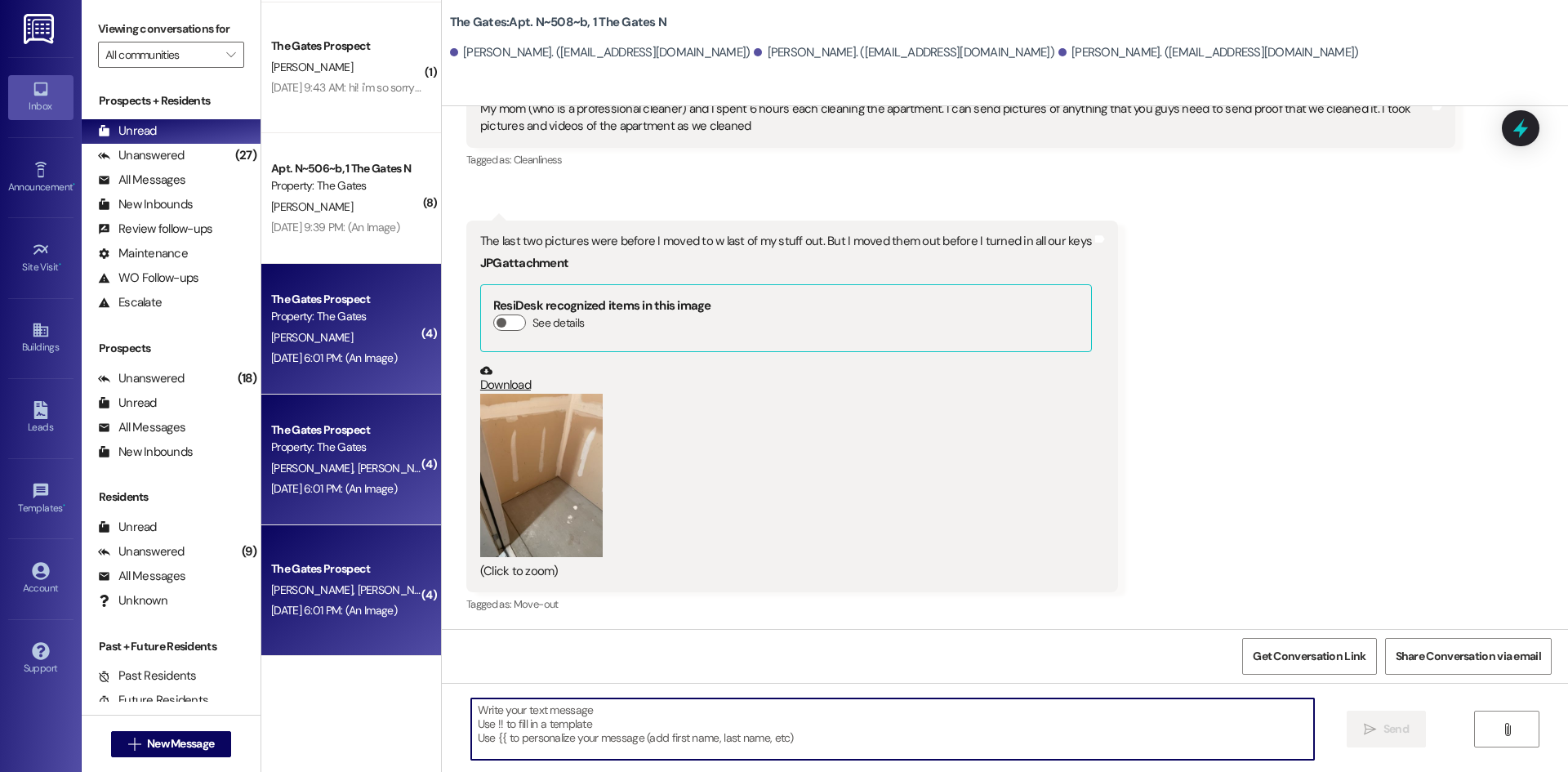
click at [568, 707] on textarea at bounding box center [892, 728] width 843 height 61
type textarea "Thank you!"
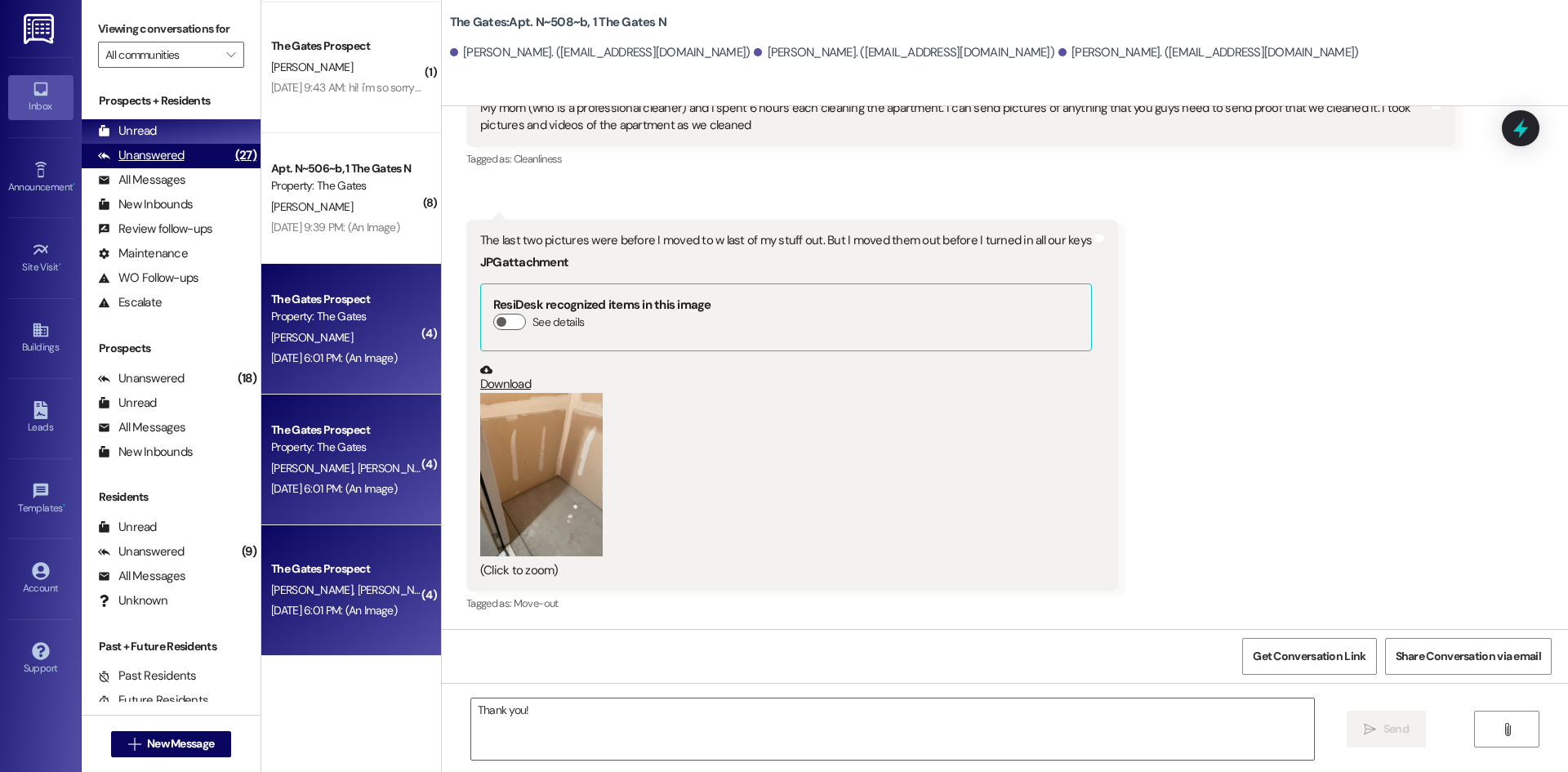
click at [172, 166] on div "Unanswered (27)" at bounding box center [170, 156] width 179 height 25
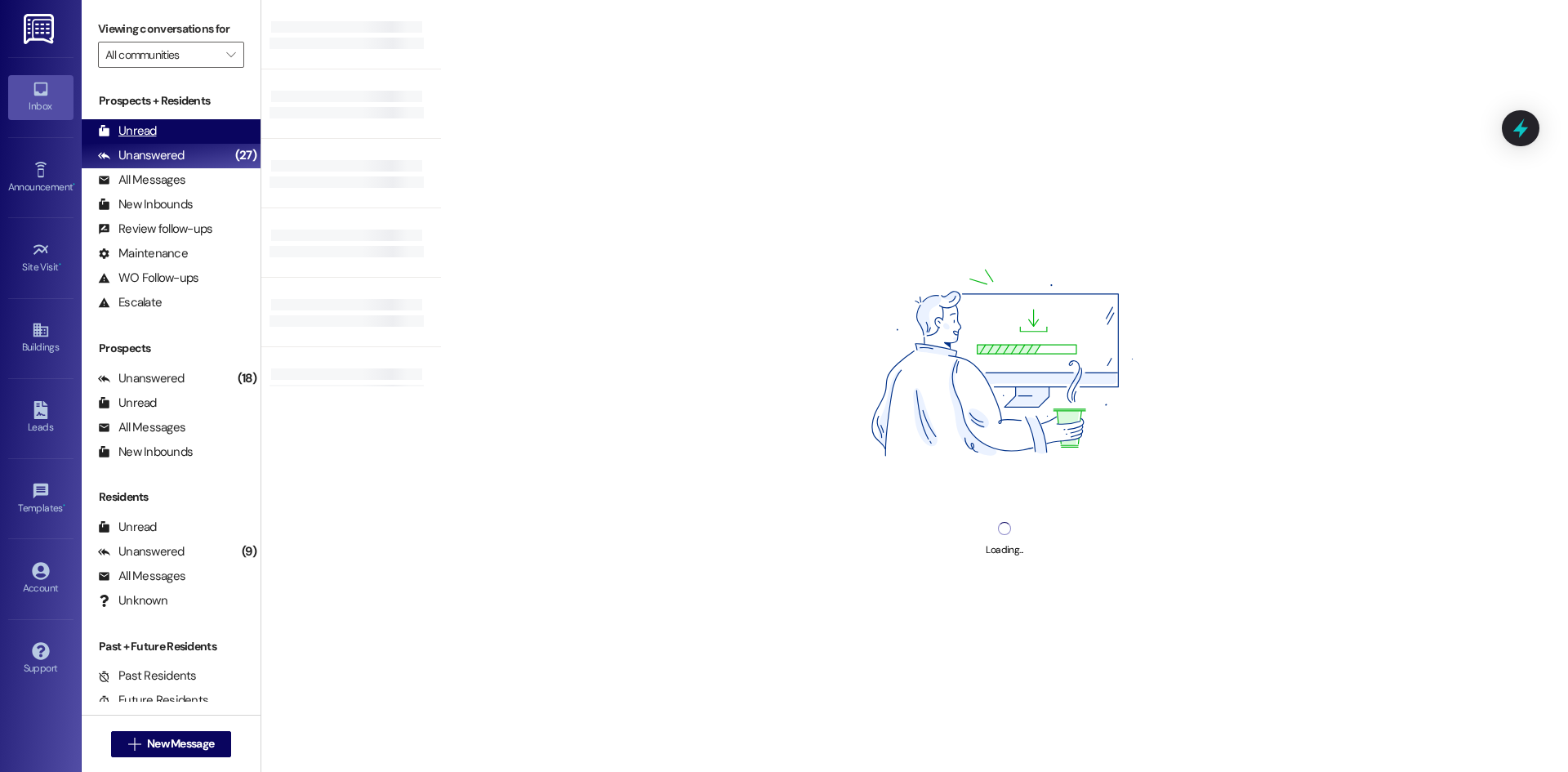
click at [169, 123] on div "Unread (0)" at bounding box center [170, 131] width 179 height 25
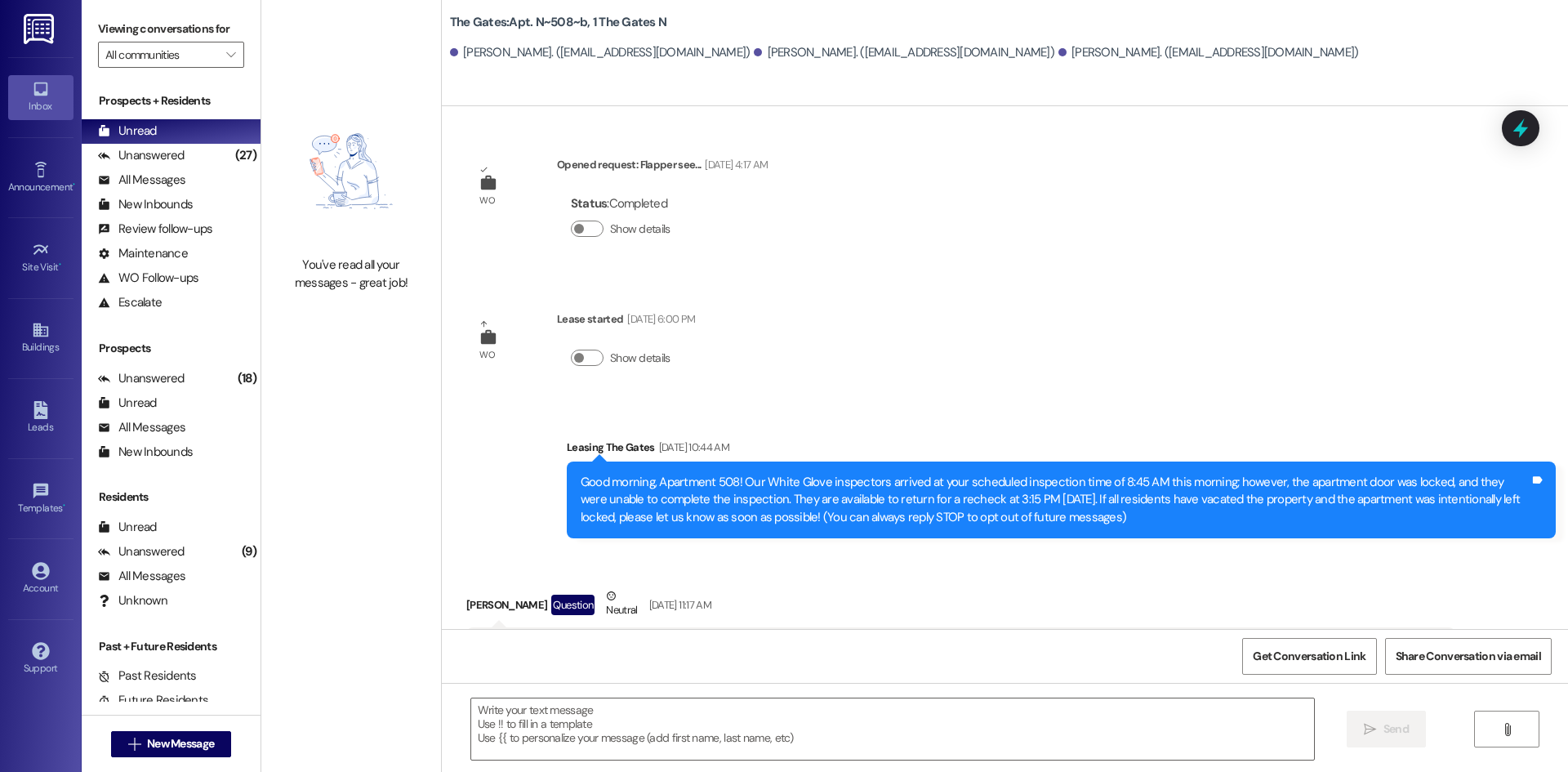
scroll to position [2909, 0]
